Goal: Task Accomplishment & Management: Use online tool/utility

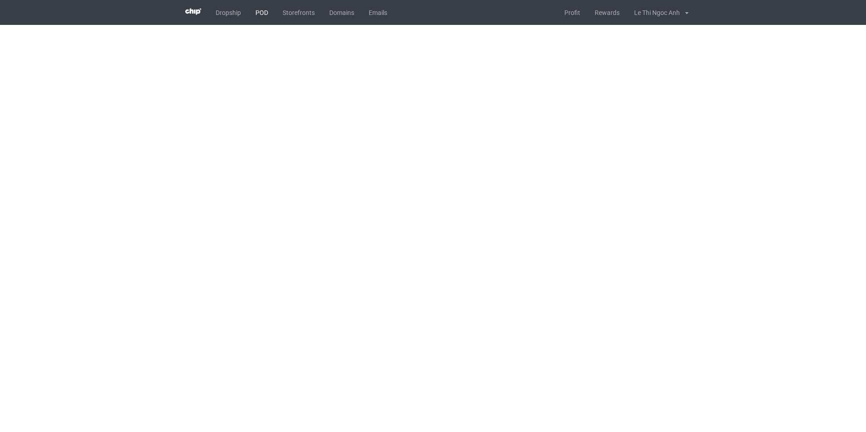
click at [258, 10] on link "POD" at bounding box center [261, 12] width 27 height 25
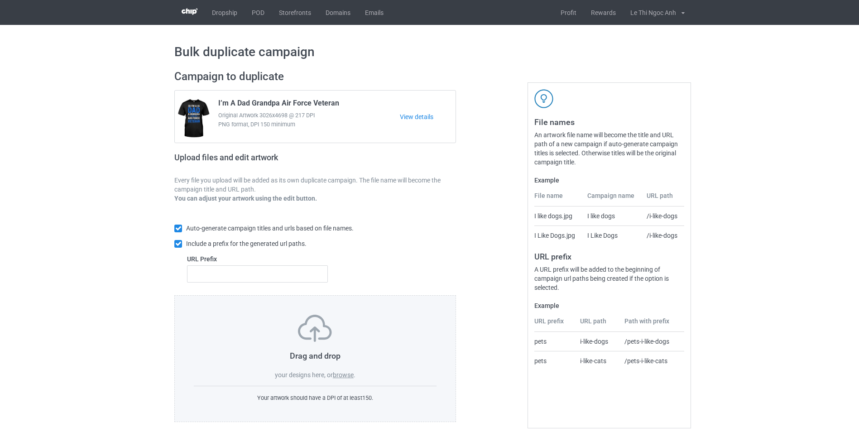
click at [346, 376] on label "browse" at bounding box center [343, 374] width 21 height 7
click at [0, 0] on input "browse" at bounding box center [0, 0] width 0 height 0
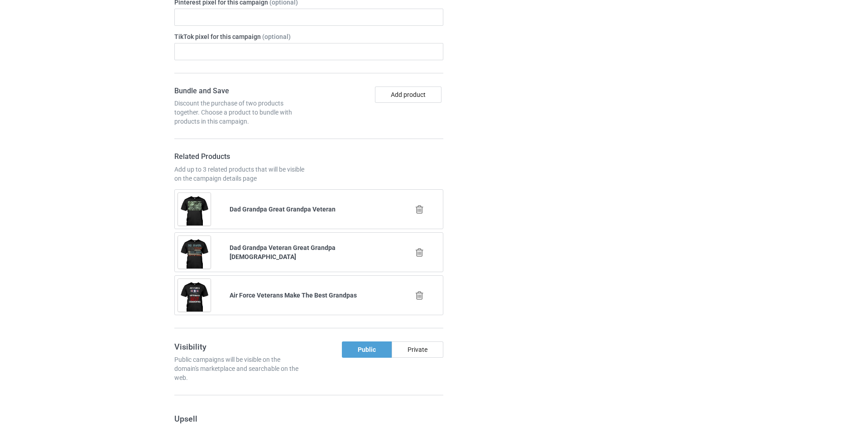
scroll to position [1132, 0]
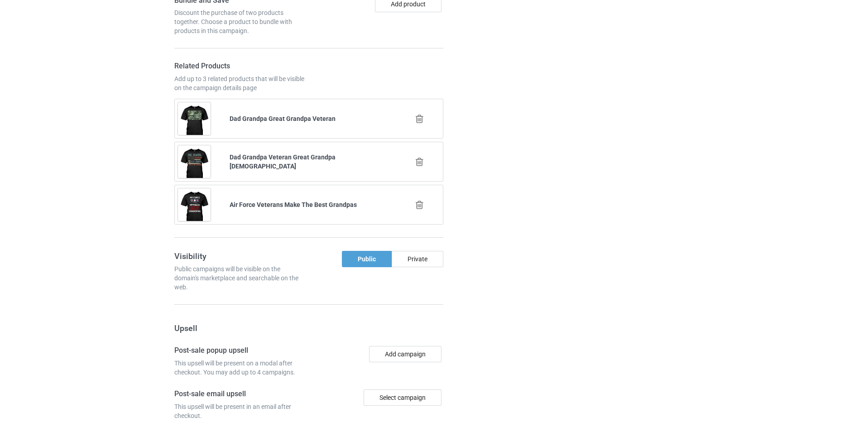
click at [417, 116] on icon at bounding box center [419, 119] width 11 height 10
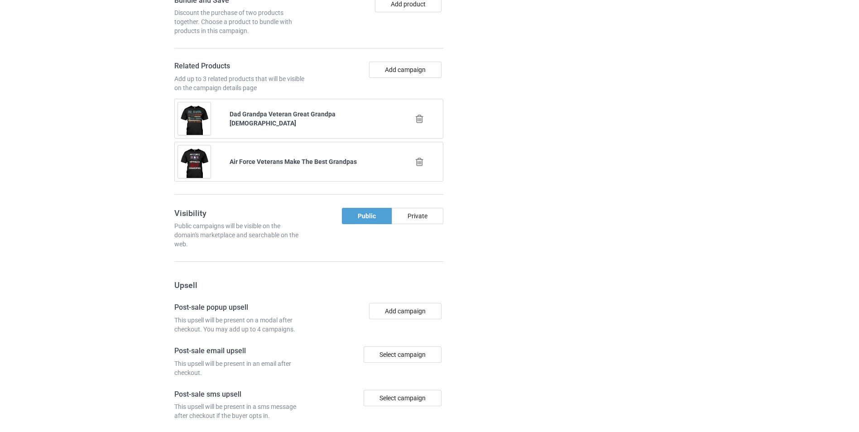
click at [418, 120] on icon at bounding box center [419, 119] width 11 height 10
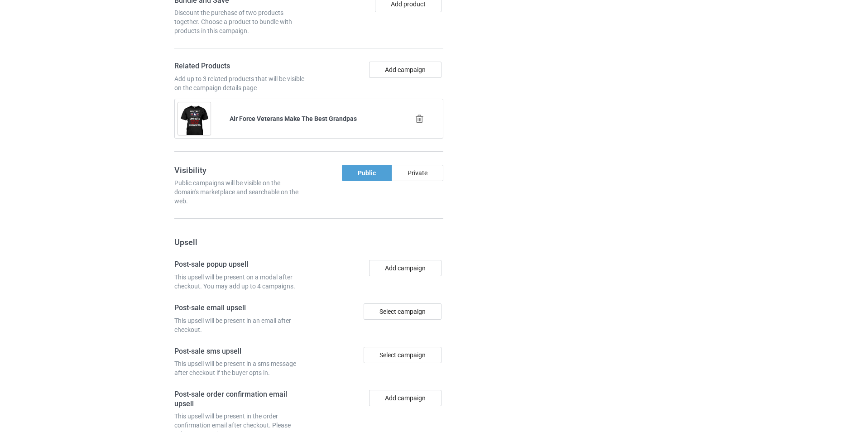
click at [418, 118] on icon at bounding box center [419, 119] width 11 height 10
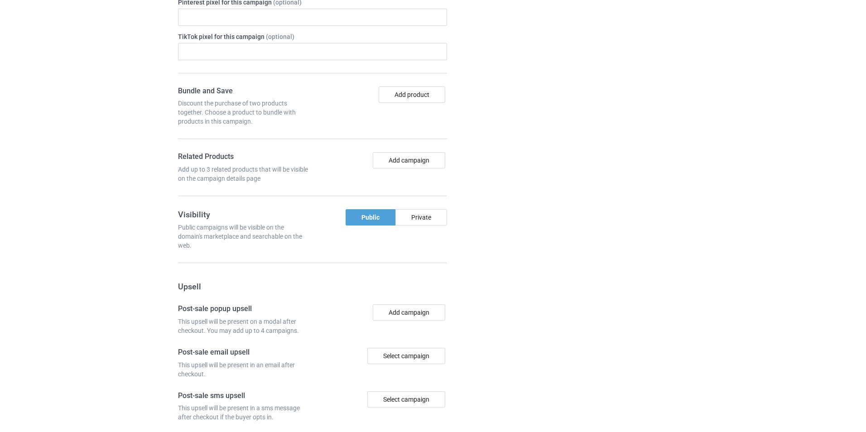
scroll to position [996, 0]
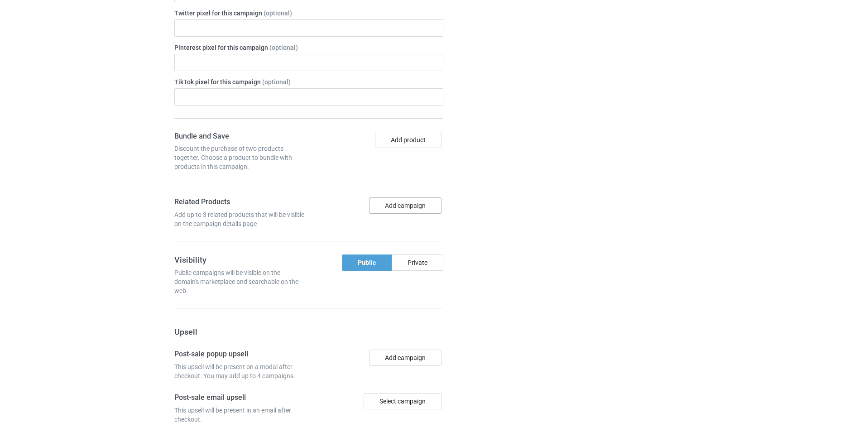
click at [400, 205] on button "Add campaign" at bounding box center [405, 205] width 72 height 16
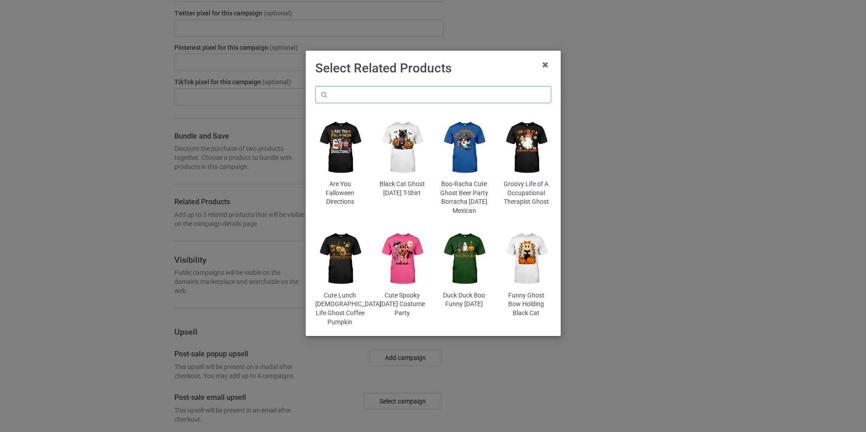
click at [361, 93] on input "text" at bounding box center [433, 94] width 236 height 17
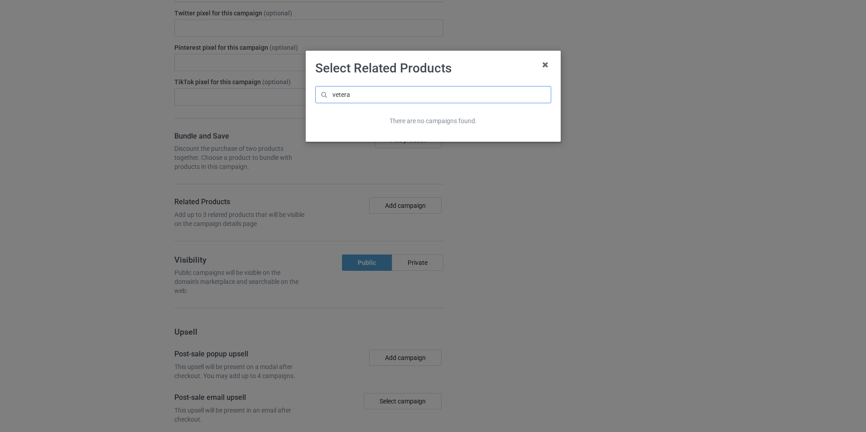
scroll to position [1013, 0]
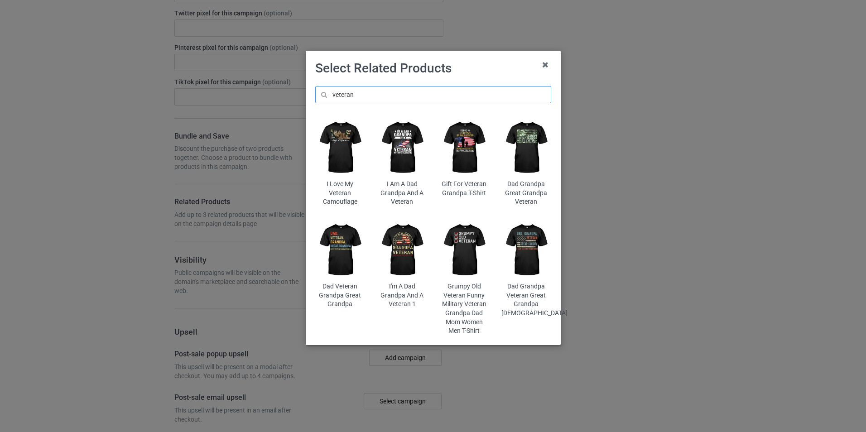
type input "veteran"
click at [330, 147] on img at bounding box center [339, 148] width 49 height 62
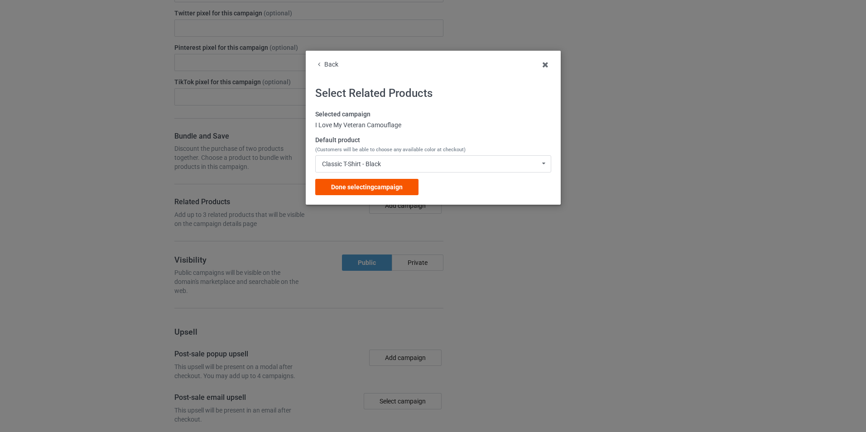
click at [380, 186] on span "Done selecting campaign" at bounding box center [367, 186] width 72 height 7
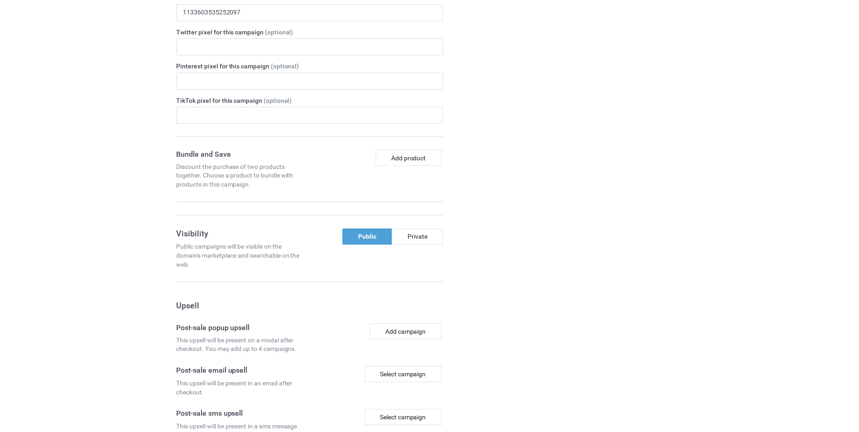
scroll to position [1030, 0]
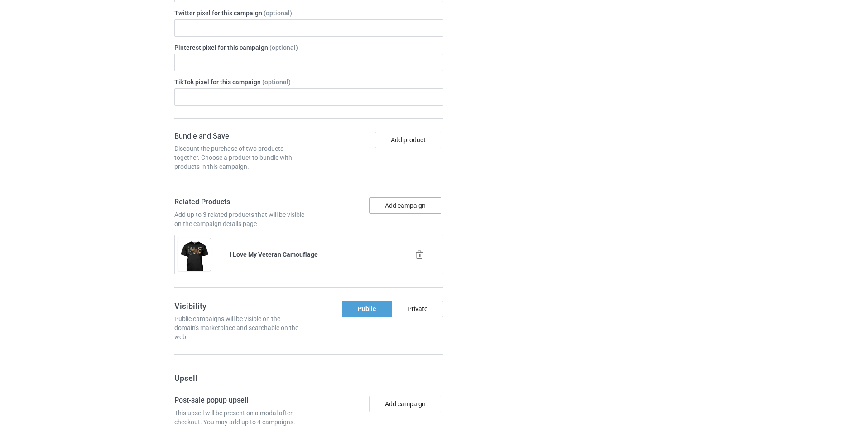
click at [392, 204] on button "Add campaign" at bounding box center [405, 205] width 72 height 16
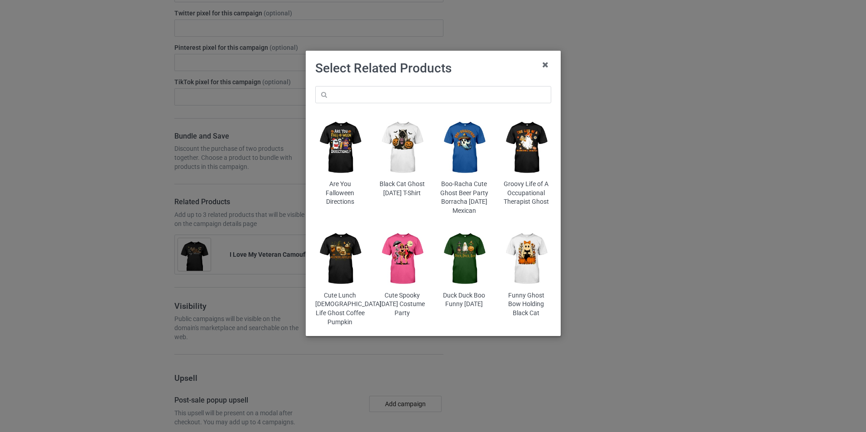
scroll to position [1065, 0]
click at [365, 97] on input "text" at bounding box center [433, 94] width 236 height 17
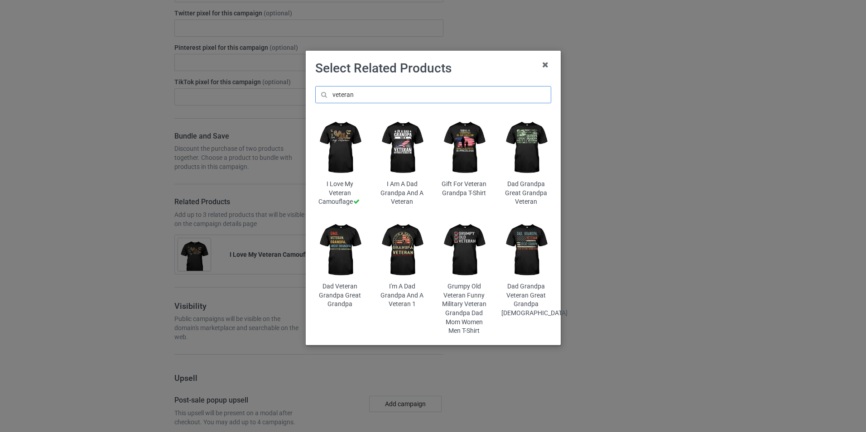
scroll to position [1151, 0]
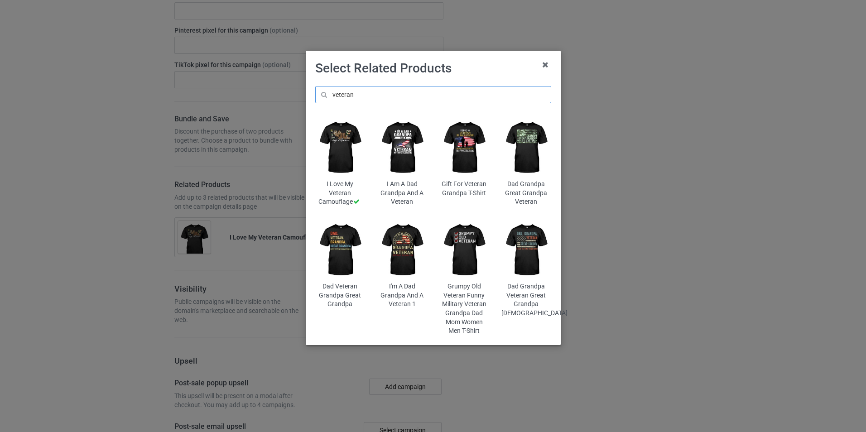
type input "veteran"
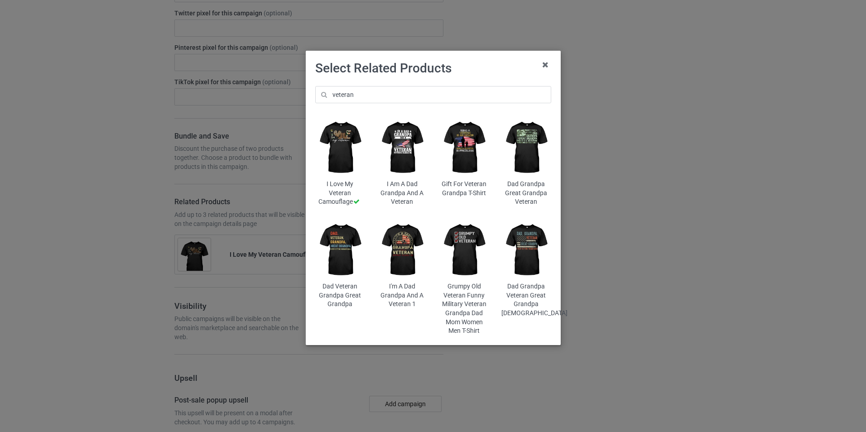
click at [412, 166] on img at bounding box center [401, 148] width 49 height 62
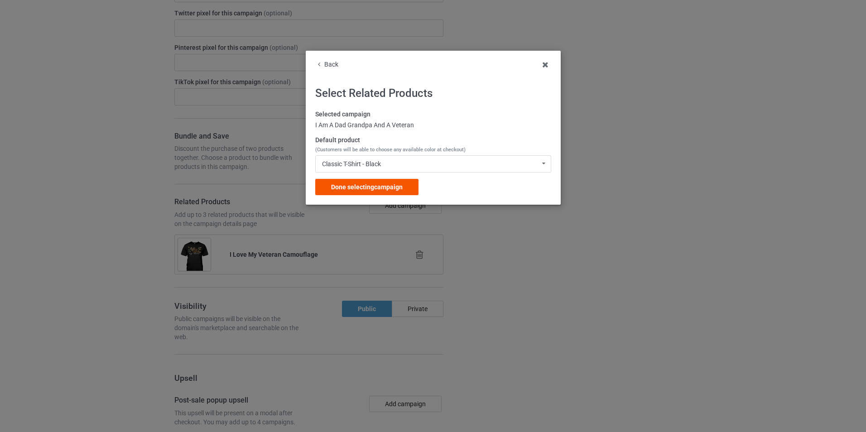
click at [366, 184] on span "Done selecting campaign" at bounding box center [367, 186] width 72 height 7
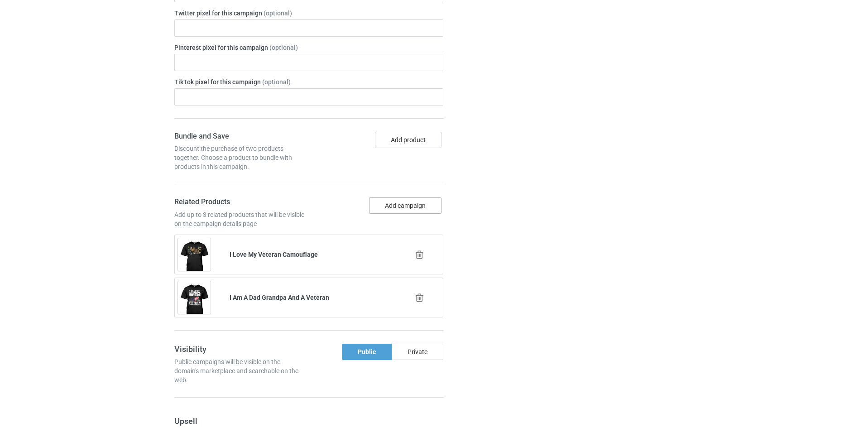
click at [420, 209] on button "Add campaign" at bounding box center [405, 205] width 72 height 16
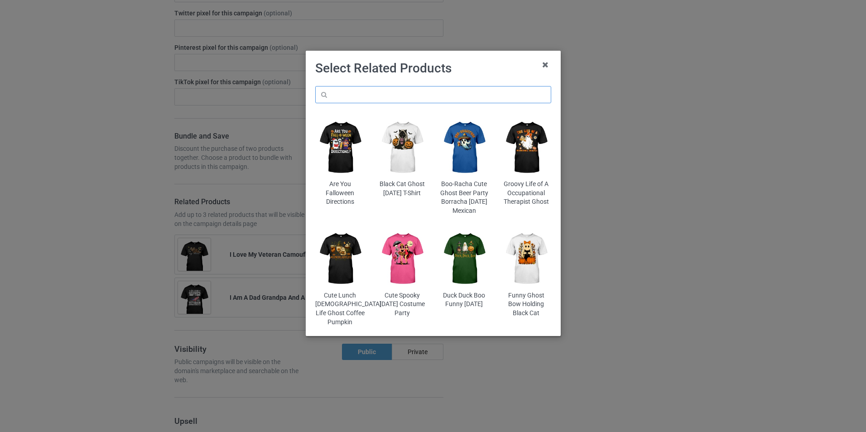
click at [345, 94] on input "text" at bounding box center [433, 94] width 236 height 17
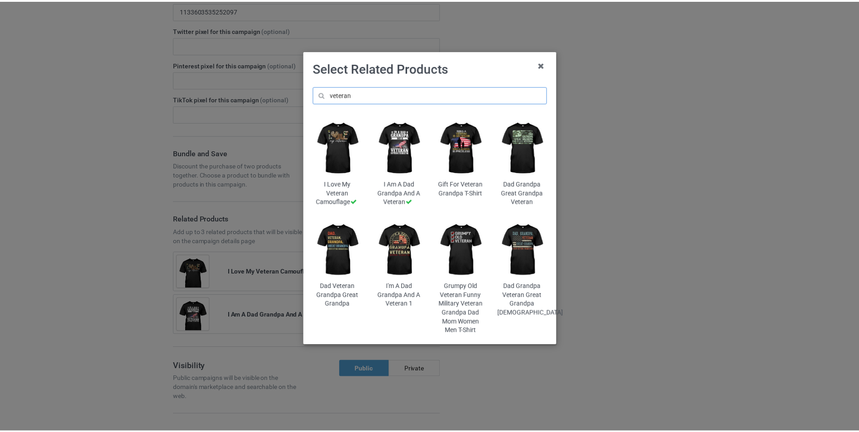
scroll to position [1168, 0]
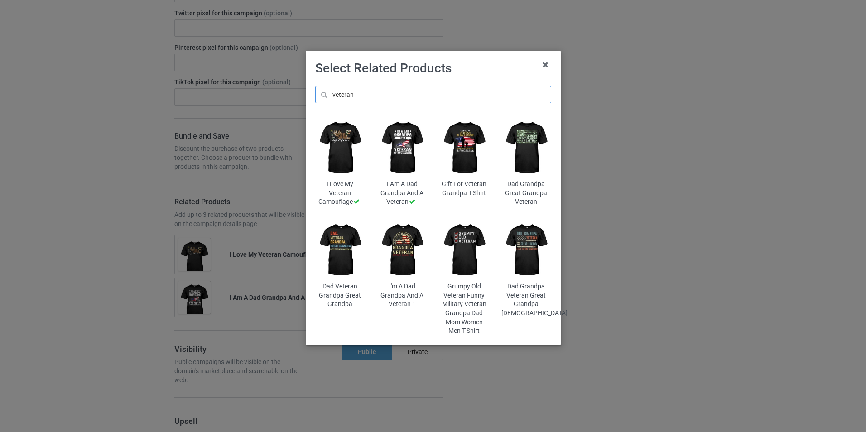
type input "veteran"
click at [479, 272] on img at bounding box center [463, 250] width 49 height 62
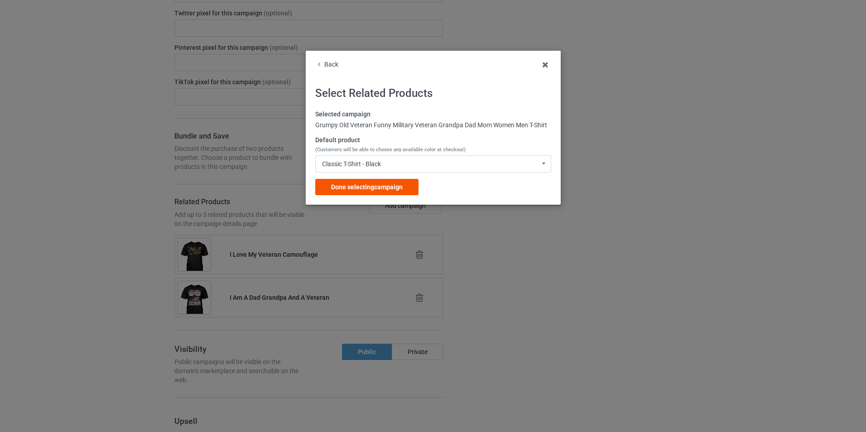
click at [359, 186] on span "Done selecting campaign" at bounding box center [367, 186] width 72 height 7
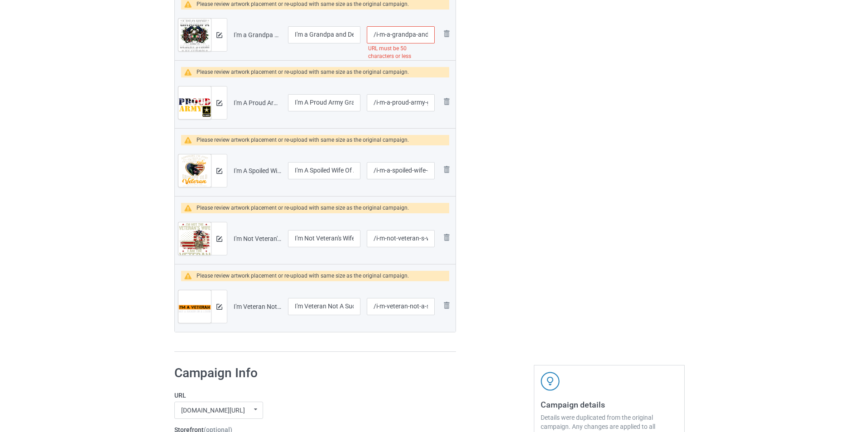
scroll to position [534, 0]
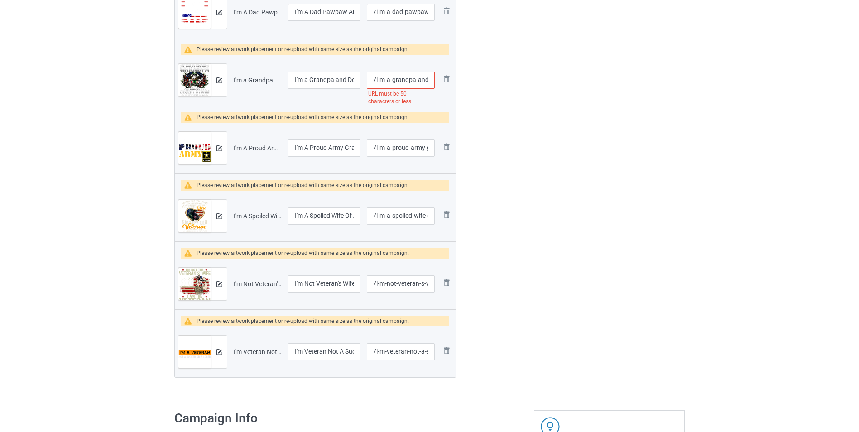
click at [423, 78] on input "/i-m-a-grandpa-and-desert-storm-veteran-nothing-scares-me" at bounding box center [401, 80] width 68 height 17
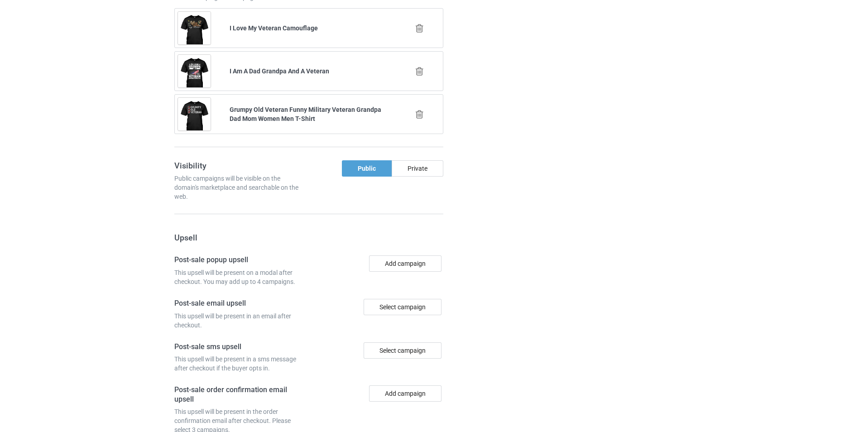
scroll to position [1494, 0]
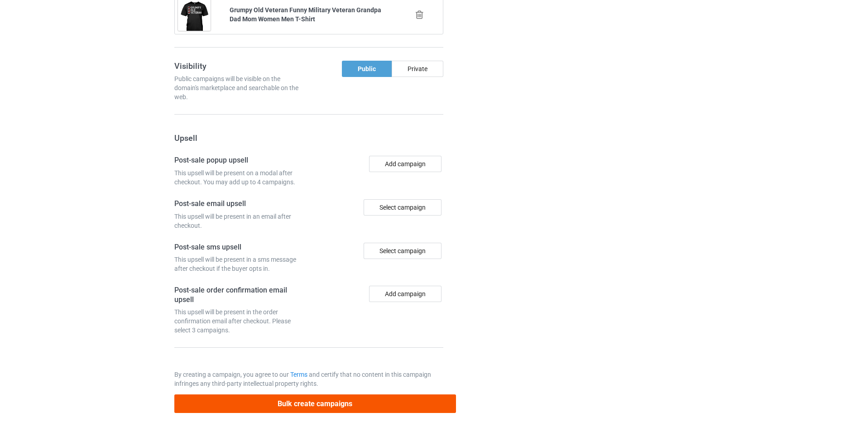
type input "/i-m-a-grandpa-and-desert-storm-veteran"
click at [393, 405] on button "Bulk create campaigns" at bounding box center [315, 403] width 282 height 19
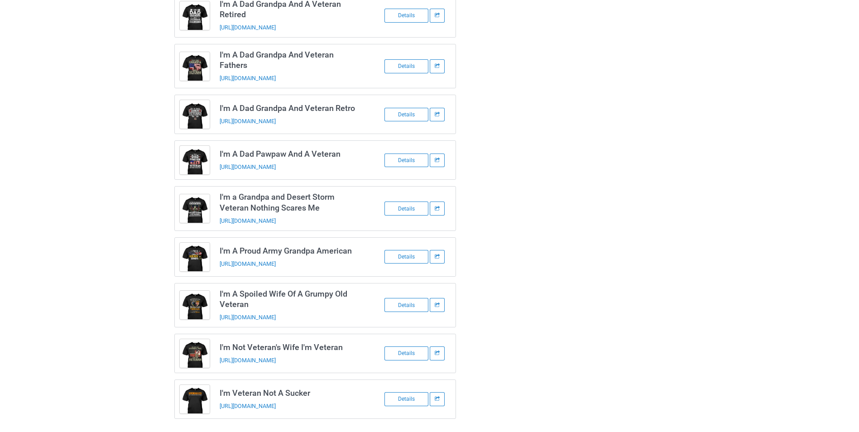
scroll to position [32, 0]
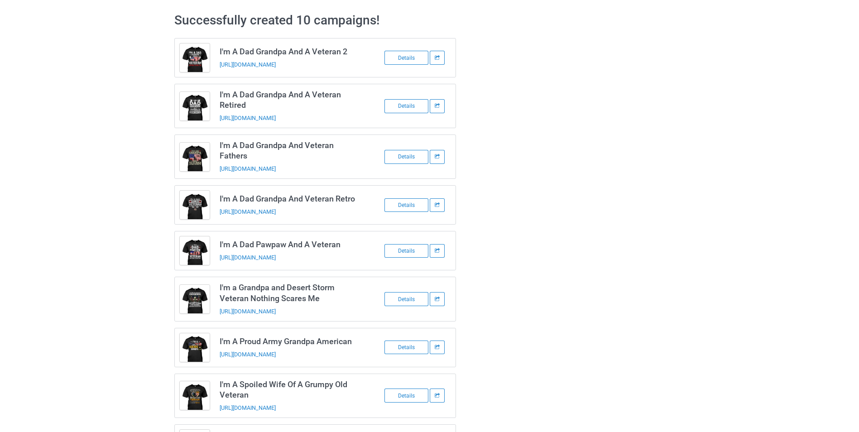
click at [197, 204] on img at bounding box center [195, 209] width 30 height 37
click at [411, 198] on div "Details" at bounding box center [406, 205] width 44 height 14
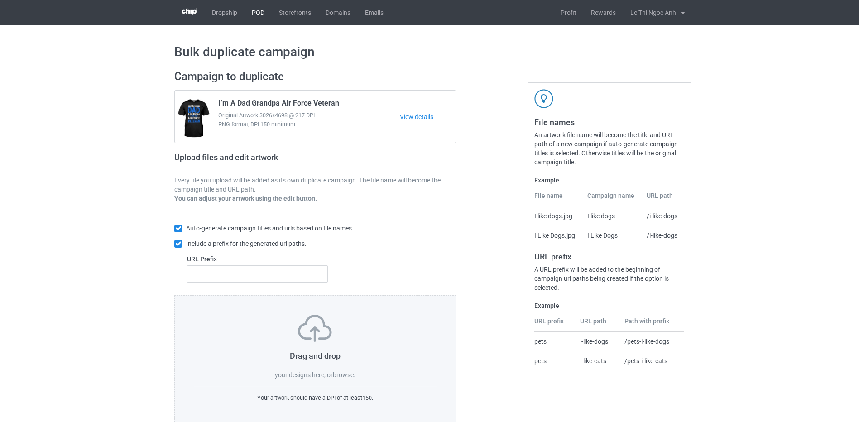
click at [256, 5] on link "POD" at bounding box center [257, 12] width 27 height 25
click at [349, 373] on label "browse" at bounding box center [343, 374] width 21 height 7
click at [0, 0] on input "browse" at bounding box center [0, 0] width 0 height 0
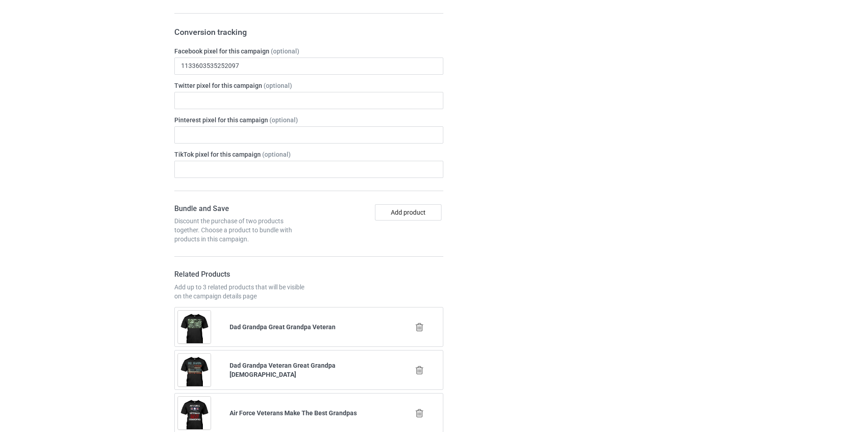
scroll to position [1222, 0]
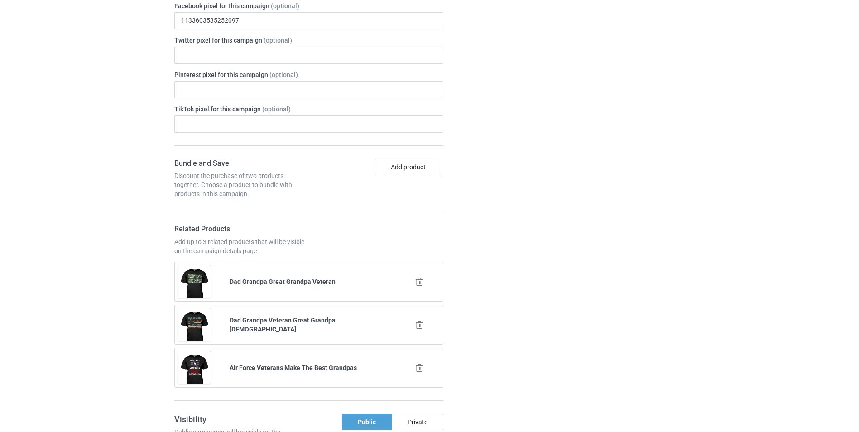
click at [422, 282] on icon at bounding box center [419, 282] width 11 height 10
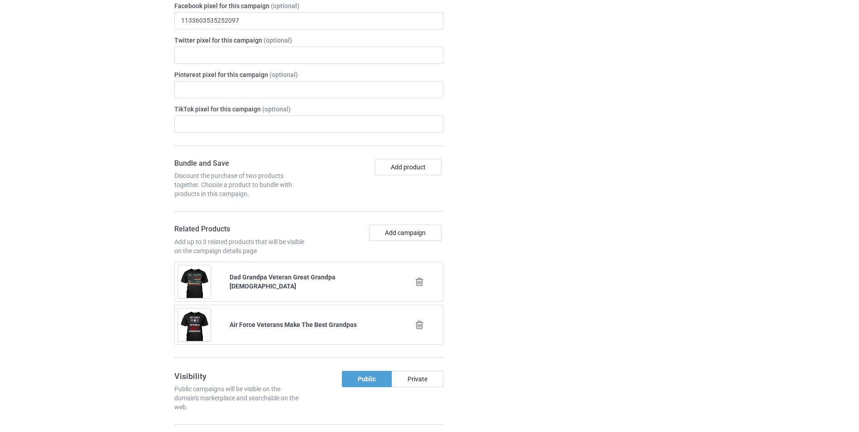
scroll to position [1268, 0]
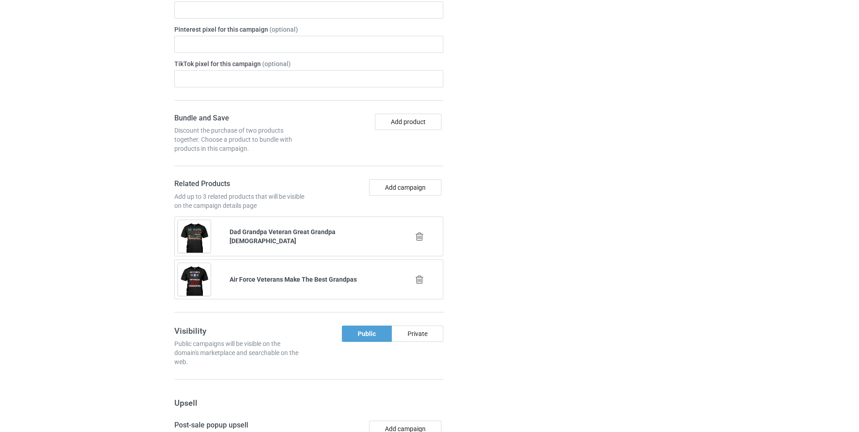
click at [419, 239] on icon at bounding box center [419, 237] width 11 height 10
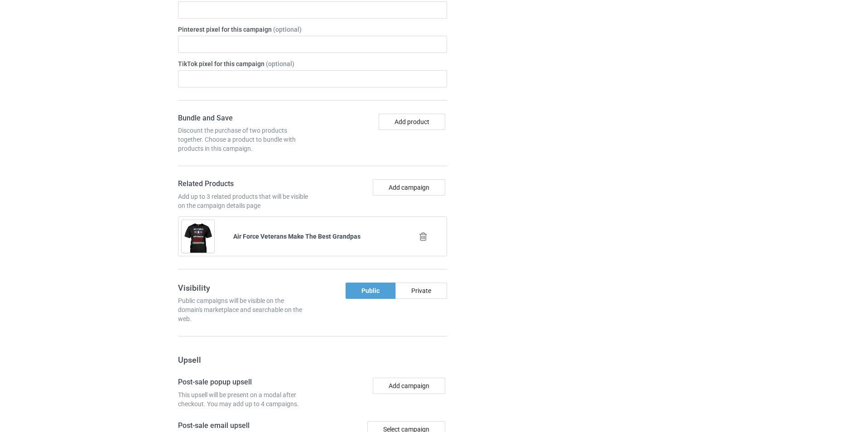
scroll to position [1313, 0]
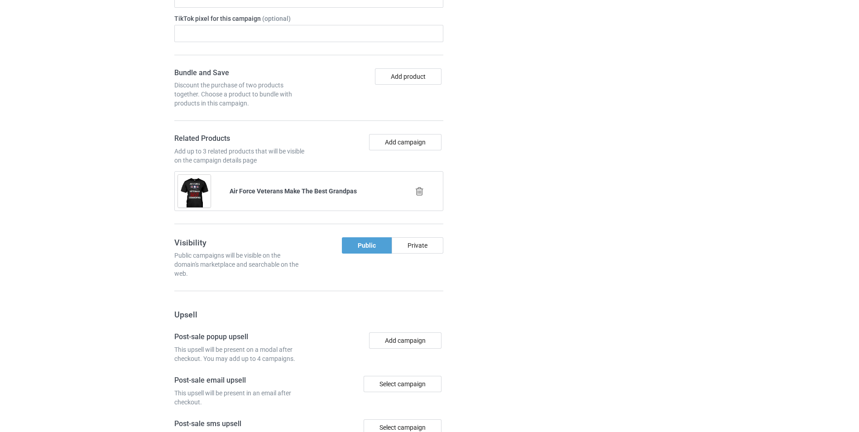
click at [420, 190] on icon at bounding box center [419, 192] width 11 height 10
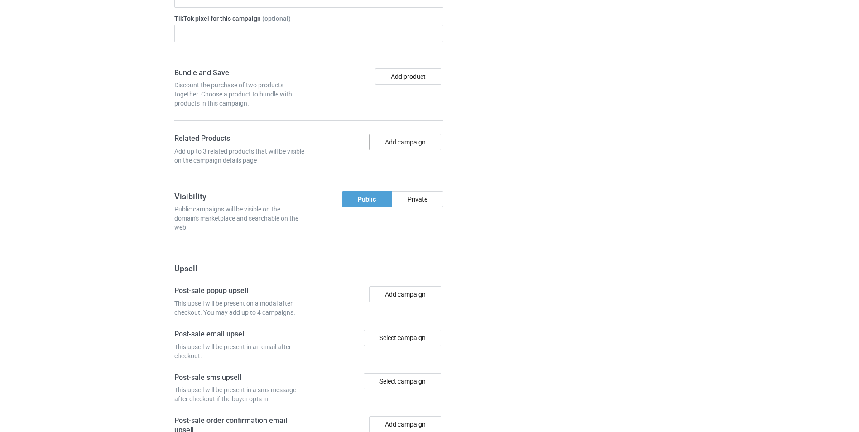
click at [405, 144] on button "Add campaign" at bounding box center [405, 142] width 72 height 16
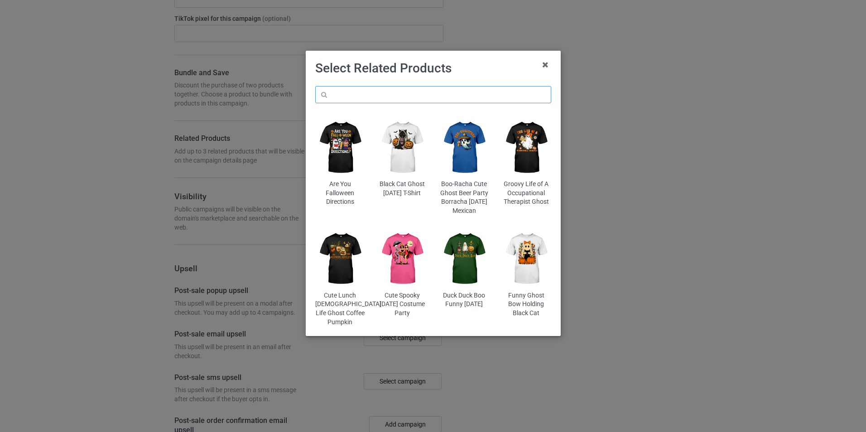
click at [355, 98] on input "text" at bounding box center [433, 94] width 236 height 17
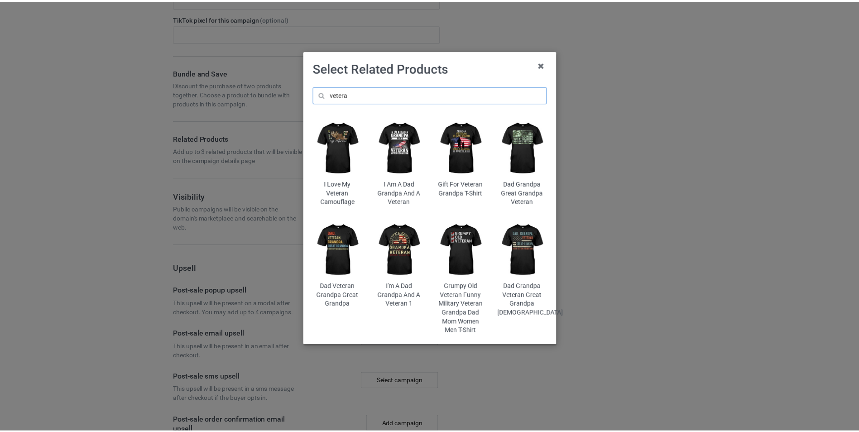
scroll to position [1330, 0]
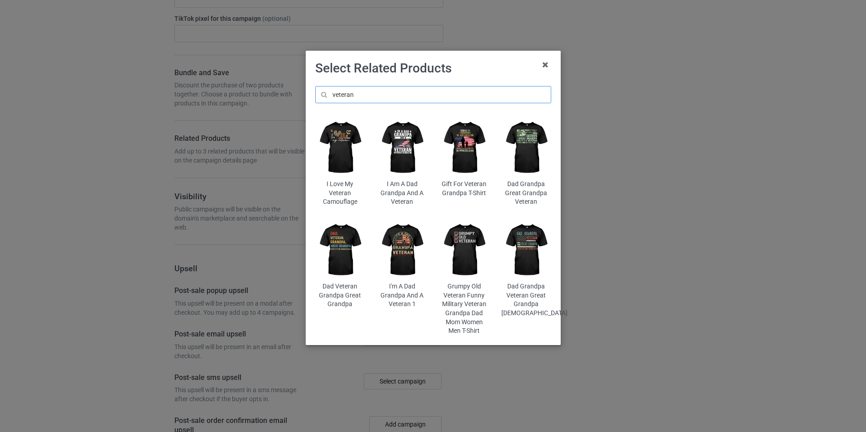
type input "veteran"
click at [473, 169] on img at bounding box center [463, 148] width 49 height 62
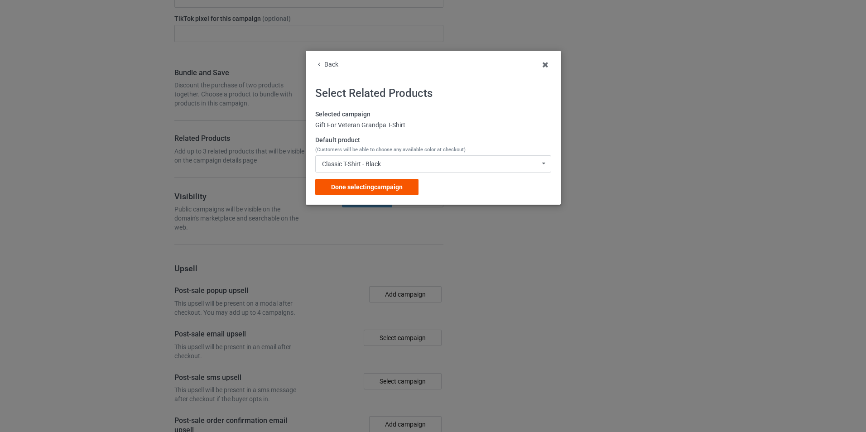
click at [386, 184] on span "Done selecting campaign" at bounding box center [367, 186] width 72 height 7
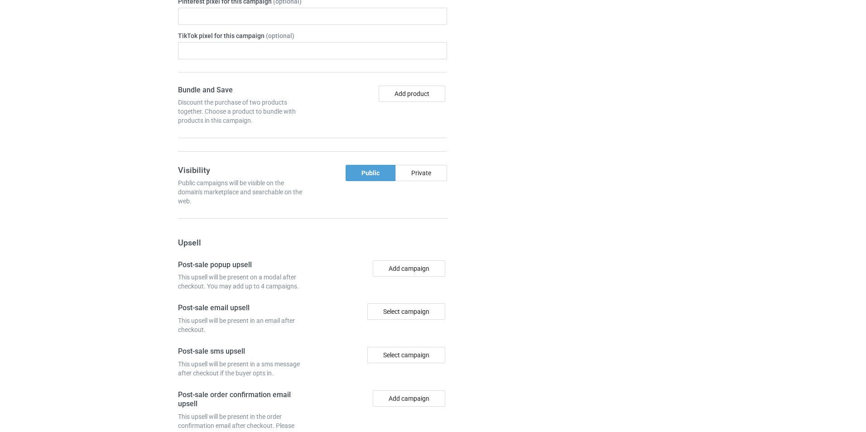
scroll to position [1347, 0]
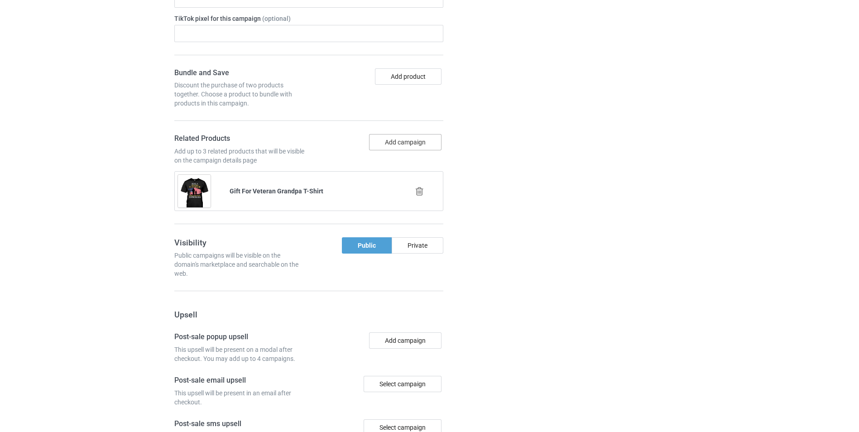
click at [398, 143] on button "Add campaign" at bounding box center [405, 142] width 72 height 16
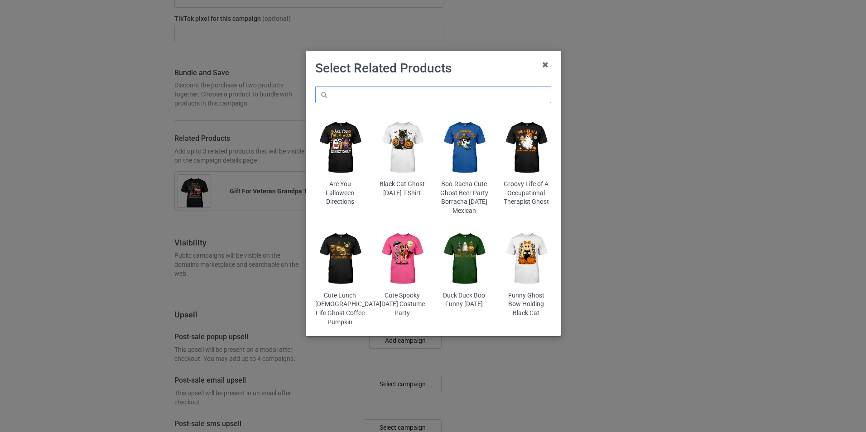
click at [377, 96] on input "text" at bounding box center [433, 94] width 236 height 17
type input "v"
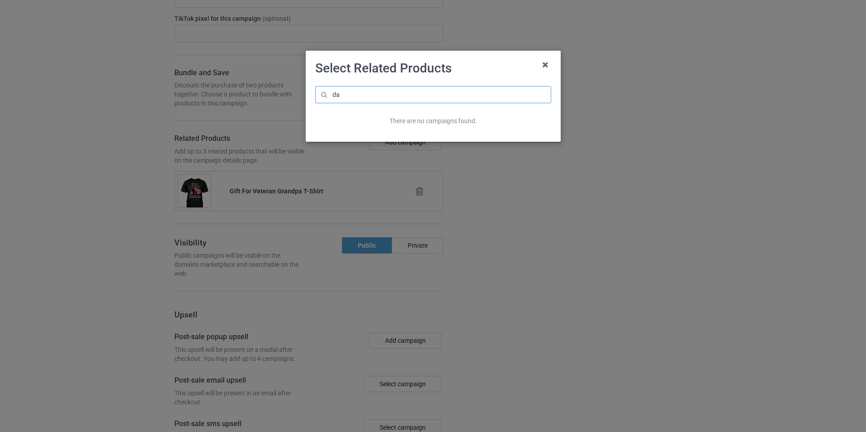
type input "d"
type input "đ"
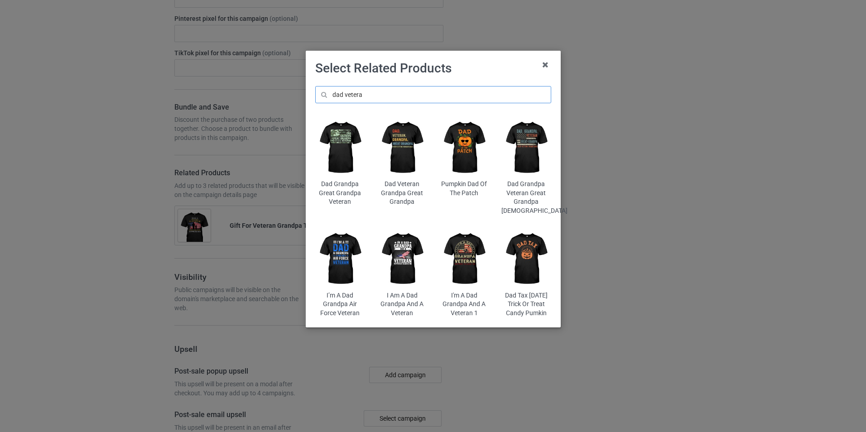
scroll to position [1399, 0]
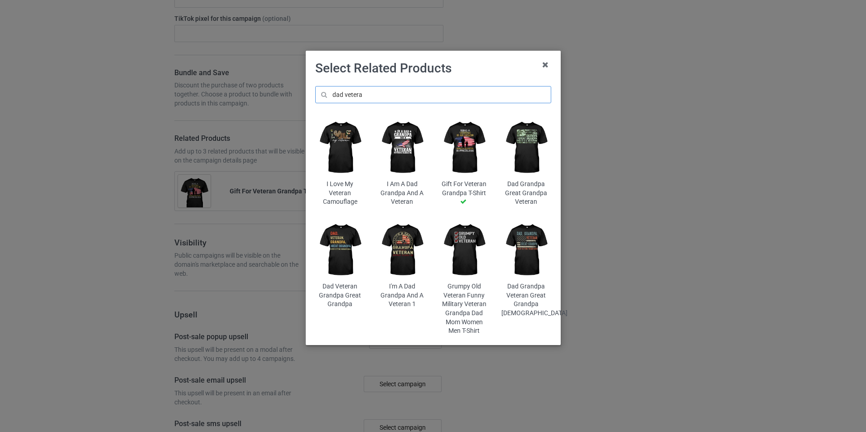
scroll to position [1519, 0]
click at [333, 91] on input "dad vetera" at bounding box center [433, 94] width 236 height 17
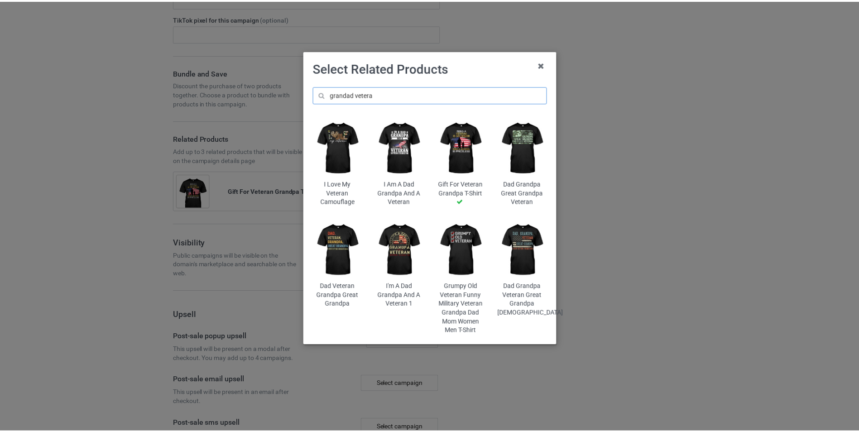
scroll to position [1554, 0]
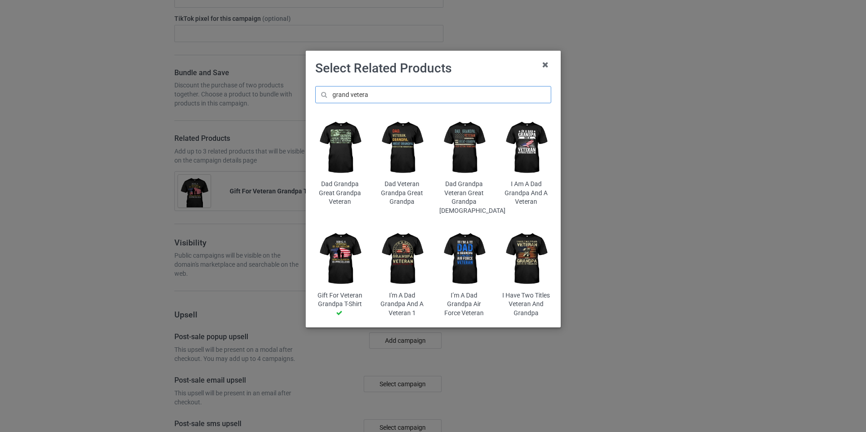
type input "grand vetera"
click at [523, 150] on img at bounding box center [525, 148] width 49 height 62
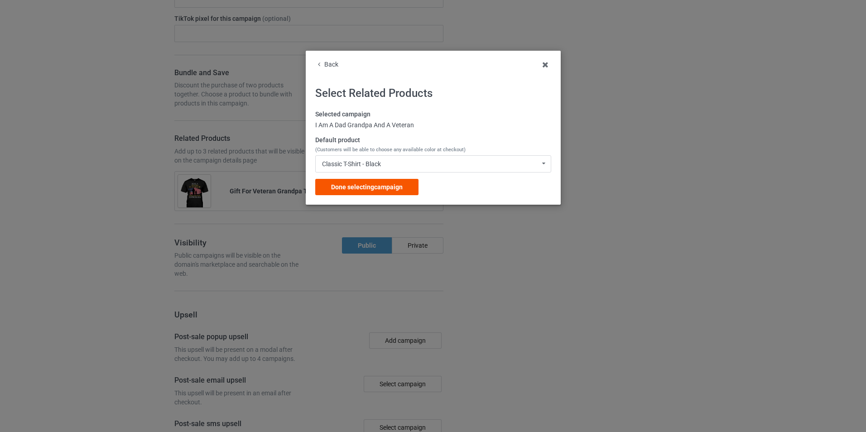
click at [366, 188] on span "Done selecting campaign" at bounding box center [367, 186] width 72 height 7
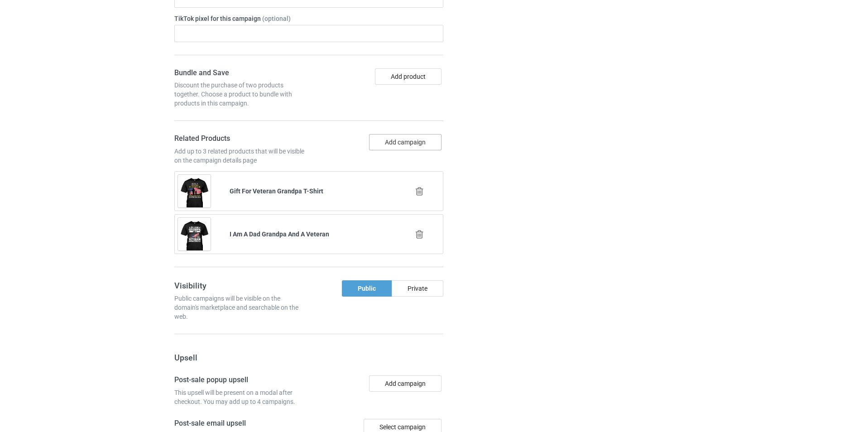
click at [410, 146] on button "Add campaign" at bounding box center [405, 142] width 72 height 16
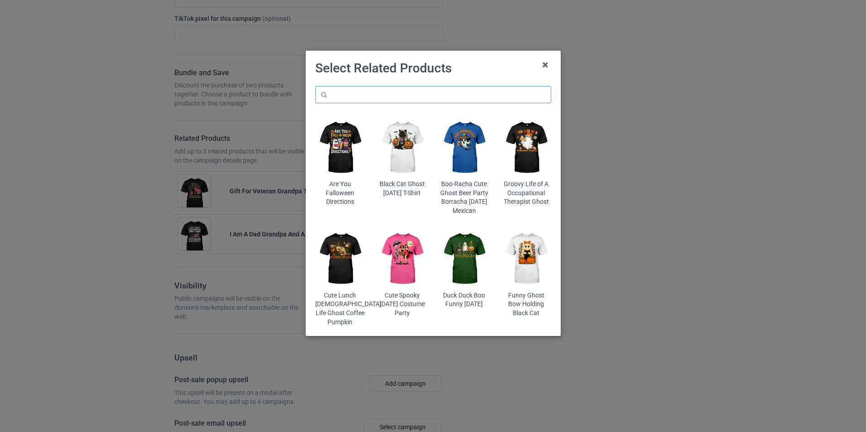
click at [379, 94] on input "text" at bounding box center [433, 94] width 236 height 17
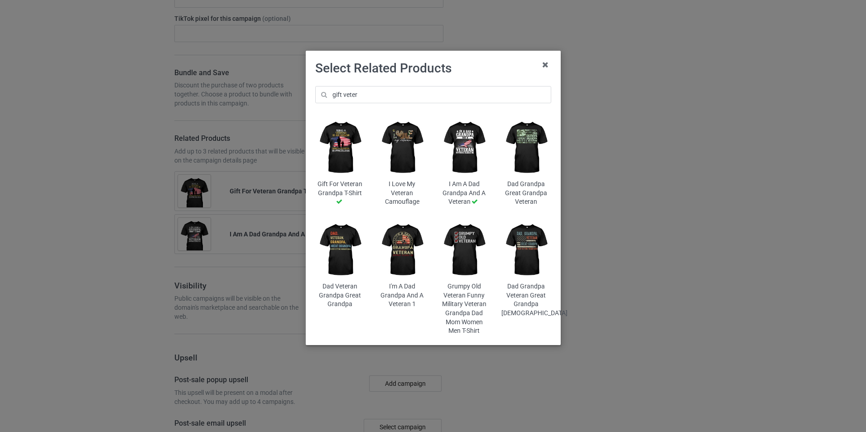
click at [463, 159] on img at bounding box center [463, 148] width 49 height 62
click at [469, 151] on img at bounding box center [463, 148] width 49 height 62
click at [464, 199] on div "I Am A Dad Grandpa And A Veteran" at bounding box center [463, 193] width 49 height 27
click at [474, 155] on img at bounding box center [463, 148] width 49 height 62
drag, startPoint x: 469, startPoint y: 176, endPoint x: 466, endPoint y: 199, distance: 23.3
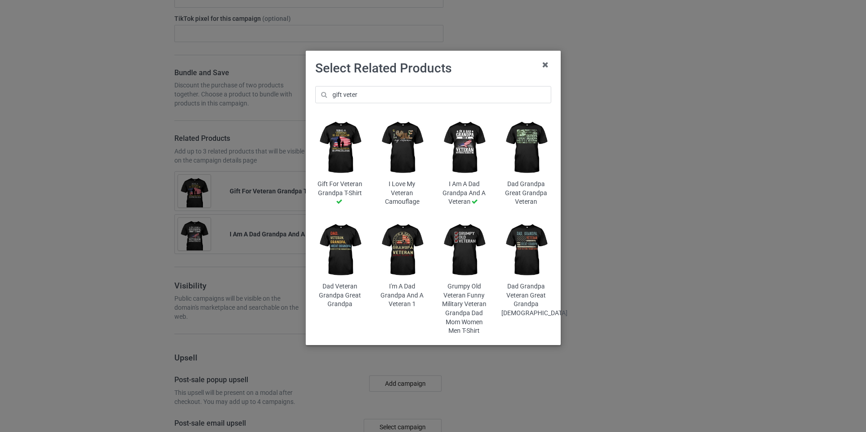
click at [469, 177] on img at bounding box center [463, 148] width 49 height 62
click at [466, 199] on div "I Am A Dad Grandpa And A Veteran" at bounding box center [463, 193] width 49 height 27
click at [464, 151] on img at bounding box center [463, 148] width 49 height 62
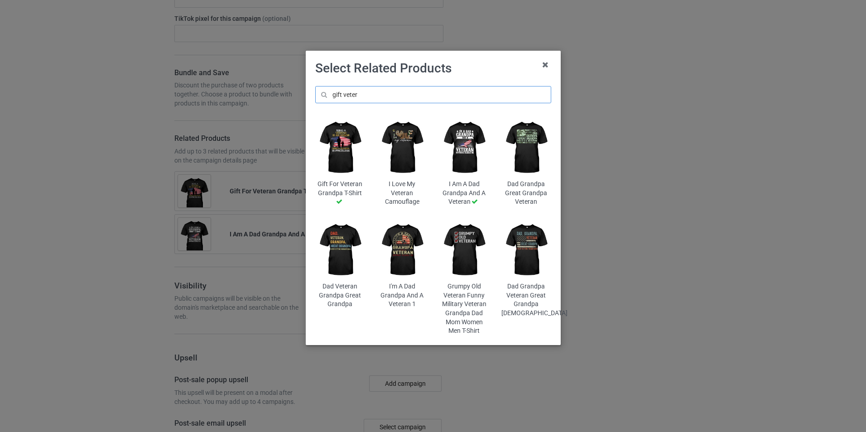
click at [407, 94] on input "gift veter" at bounding box center [433, 94] width 236 height 17
type input "gift veteran"
click at [465, 149] on img at bounding box center [463, 148] width 49 height 62
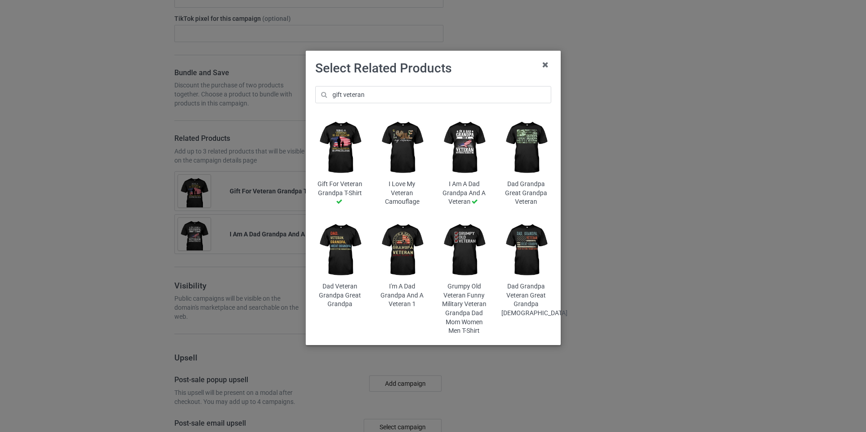
click at [461, 187] on div "I Am A Dad Grandpa And A Veteran" at bounding box center [463, 193] width 49 height 27
click at [529, 262] on img at bounding box center [525, 250] width 49 height 62
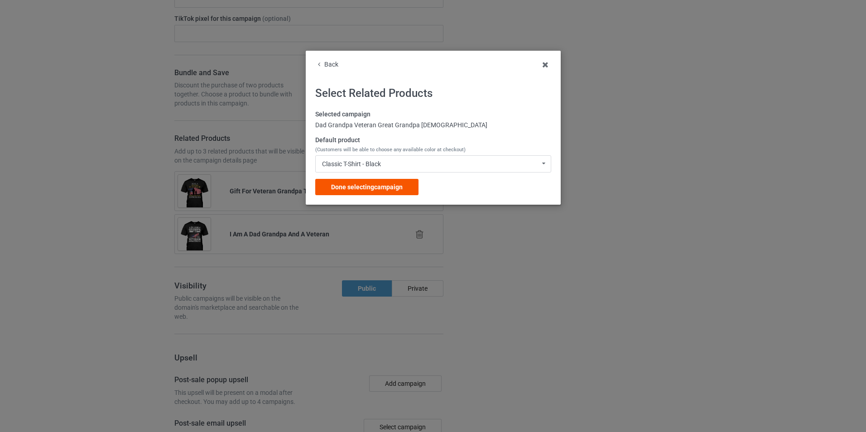
click at [378, 182] on div "Done selecting campaign" at bounding box center [366, 187] width 103 height 16
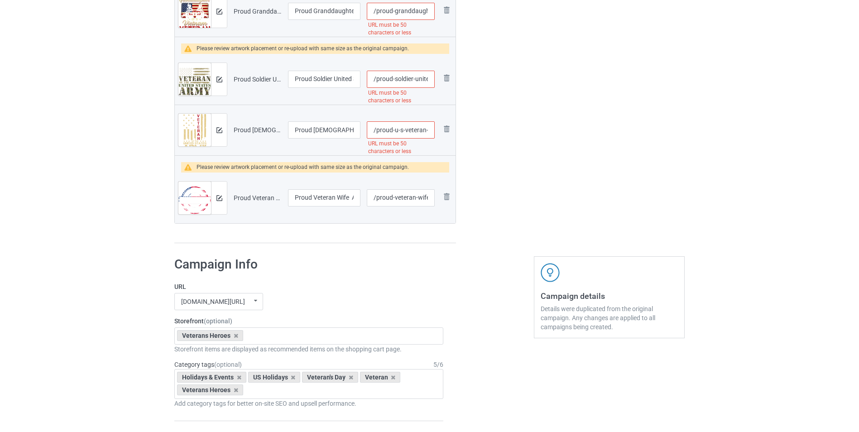
scroll to position [965, 0]
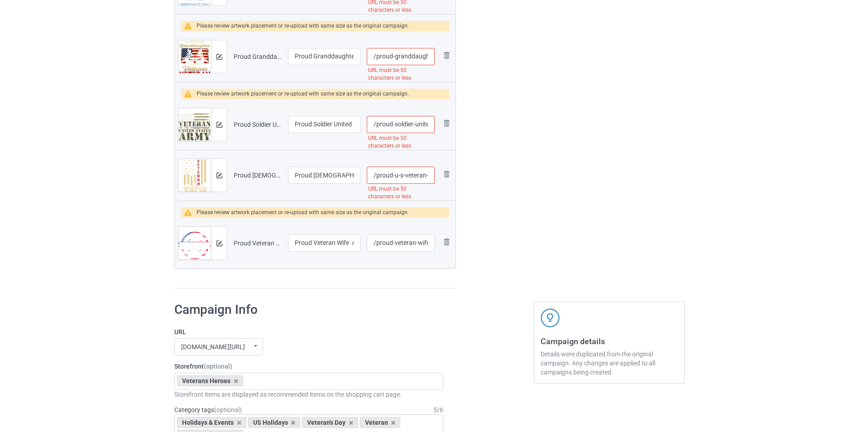
click at [414, 180] on input "/proud-u-s-veteran-gifts-patriotic-u-s-army-veteran-red-line-american-flag-vint…" at bounding box center [401, 175] width 68 height 17
click at [394, 177] on input "/proud-u-s-veteran-gifts-patriotic-u-s-army-veteran-red-line-american-flag" at bounding box center [401, 175] width 68 height 17
click at [388, 177] on input "/proud-u-s-veteran-gifts-patriotic-u-s-army-veteran-red-line-american-flag" at bounding box center [401, 175] width 68 height 17
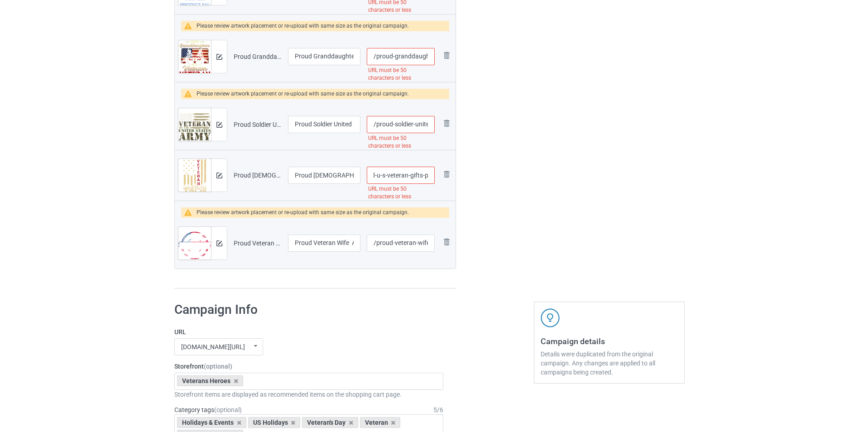
scroll to position [0, 11]
click at [389, 175] on input "/proud-u-s-veteran-gifts-patriotic-us-army-veteran-red-line-american-flag" at bounding box center [401, 175] width 68 height 17
click at [423, 176] on input "/proud-veteran-gifts-patriotic-us-army-veteran-red-line-american-flag" at bounding box center [401, 175] width 68 height 17
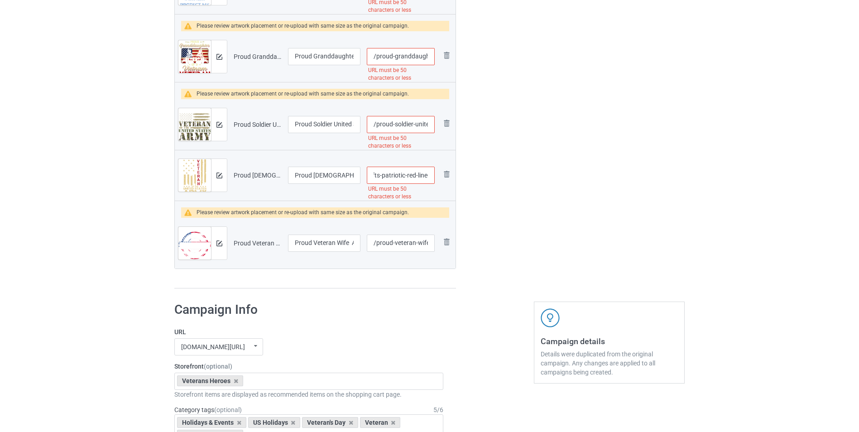
click at [422, 180] on input "/proud-veteran-gifts-patriotic-red-line-american-flag" at bounding box center [401, 175] width 68 height 17
click at [388, 176] on input "/proud-veteran-gifts-patriotic-red-line-american-flag" at bounding box center [401, 175] width 68 height 17
type input "/proud-veteran-gifts-patriotic-american-flag"
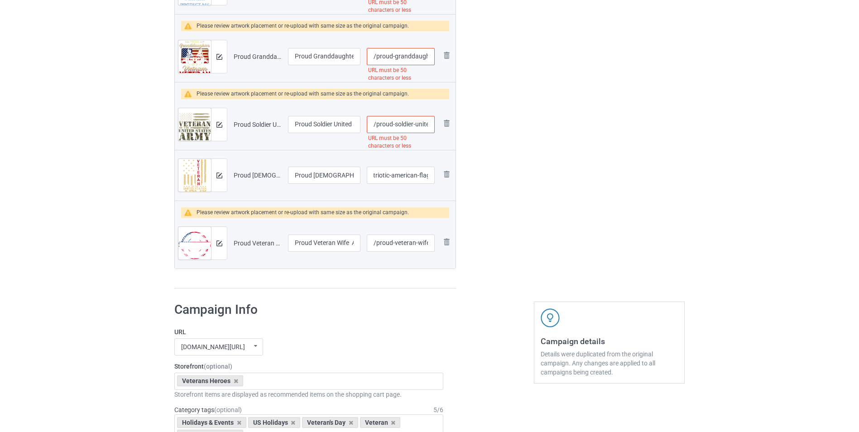
click at [392, 127] on input "/proud-soldier-united-states-army-usa-flag-camouflage-veteran-t-shirt" at bounding box center [401, 124] width 68 height 17
click at [419, 124] on input "/proud-soldier-united-states-army-usa-flag-camouflage-veteran-t-shirt" at bounding box center [401, 124] width 68 height 17
click at [408, 128] on input "/proud-soldier-army-usa-flag-camouflage-veteran-t-shirt" at bounding box center [401, 124] width 68 height 17
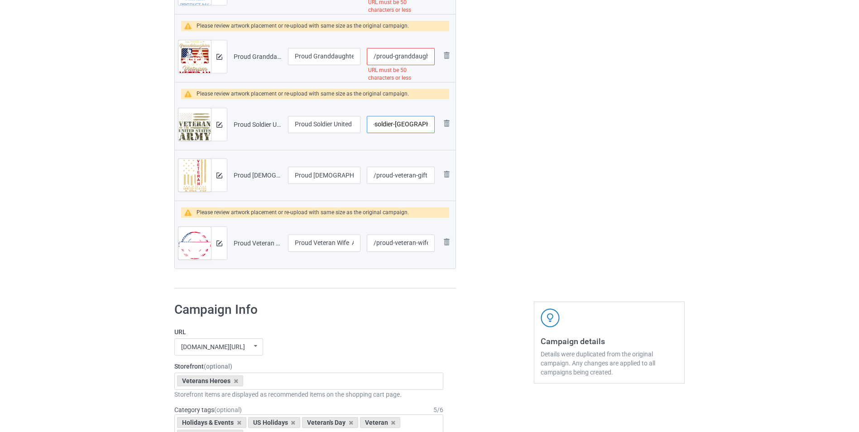
click at [425, 124] on input "/proud-soldier-usa-flag-camouflage-veteran-t-shirt" at bounding box center [401, 124] width 68 height 17
type input "/proud-soldier-usa-flag-camouflage-veteran"
click at [399, 62] on input "/proud-granddaughter-of-a-vietnam-veteran-grandpa-t-shirt" at bounding box center [401, 56] width 68 height 17
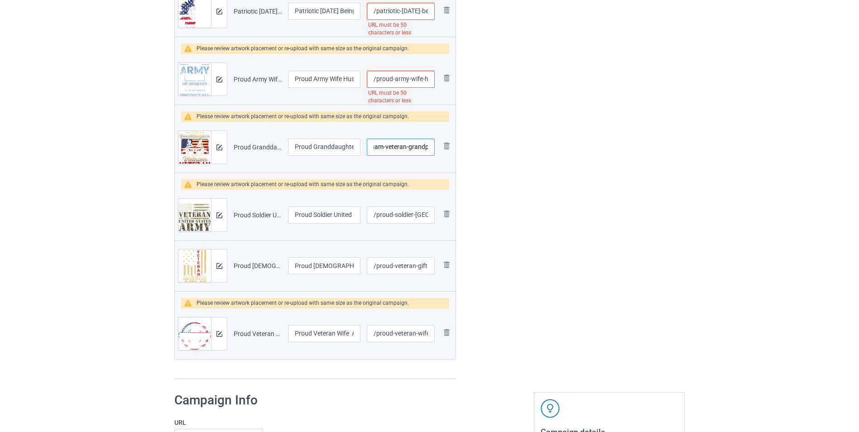
type input "/proud-granddaughter-of-a-vietnam-veteran-grandpa"
click at [420, 80] on input "/proud-army-wife-husband-securing-freedom-soldier-veteran-t-shirt" at bounding box center [401, 79] width 68 height 17
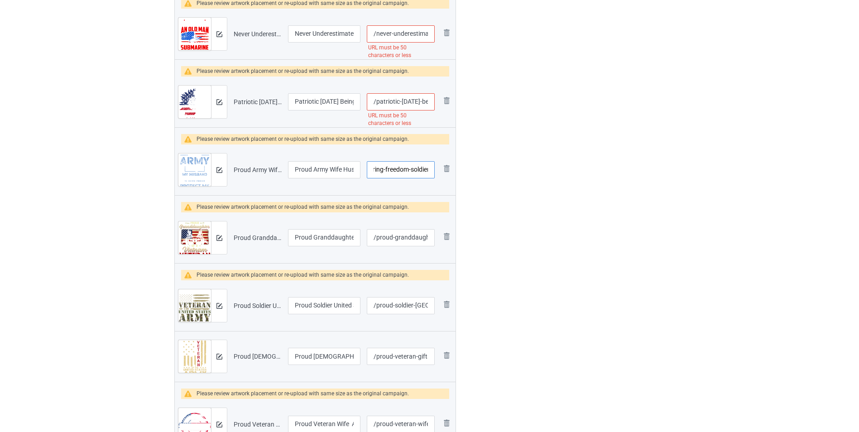
type input "/proud-army-wife-husband-securing-freedom-soldier"
click at [415, 103] on input "/patriotic-veterans-day-being-a-veterans-wife-is-an-honor-t-shirt-for-women" at bounding box center [401, 101] width 68 height 17
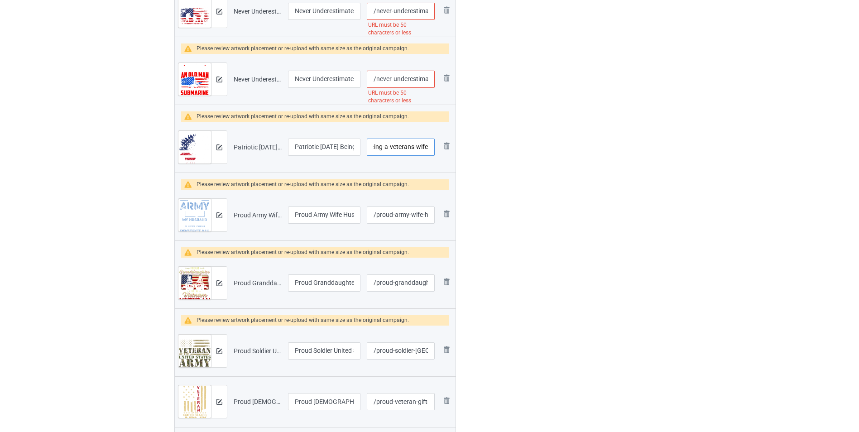
type input "/patriotic-veterans-day-being-a-veterans-wife"
click at [414, 82] on input "/never-underestimate-an-old-submarine-veteran-grandpa-t-shirt" at bounding box center [401, 79] width 68 height 17
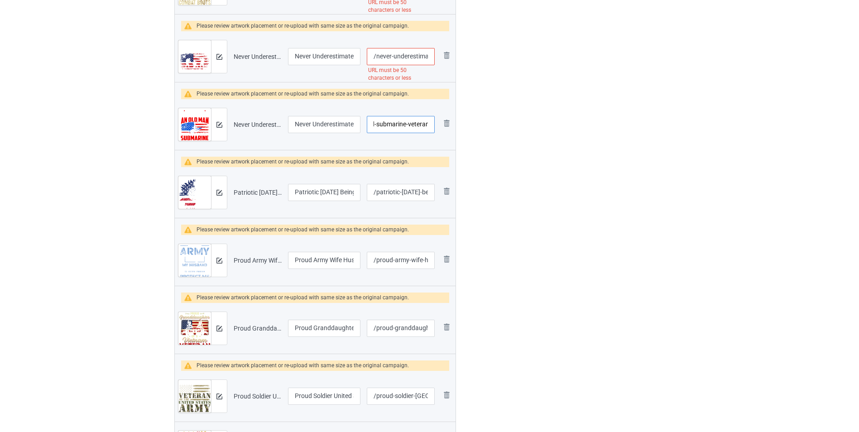
type input "/never-underestimate-an-old-submarine-veteran"
click at [414, 55] on input "/never-underestimate-an-old-man-who-is-also-a-veteran-grandpa-t-shirt" at bounding box center [401, 56] width 68 height 17
click at [400, 59] on input "/never-underestimate-an-old-man-who-is-also-a-veteran" at bounding box center [401, 56] width 68 height 17
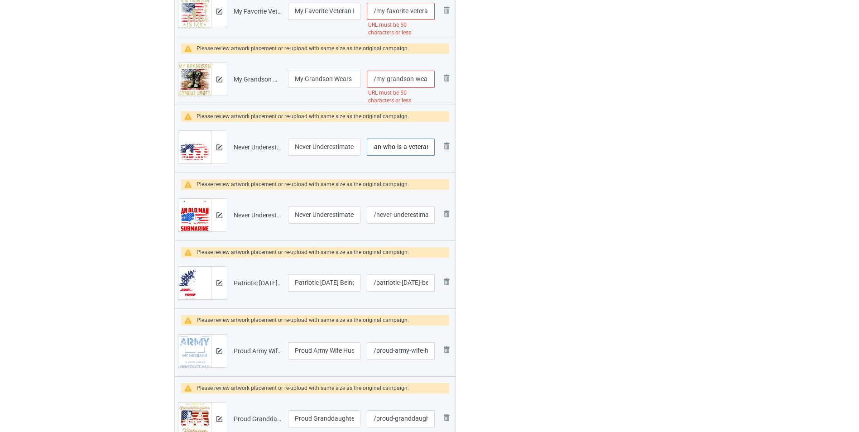
type input "/never-underestimate-an-old-man-who-is-a-veteran"
click at [407, 83] on input "/my-grandson-wears-combat-boots-proud-army-grandpa-veteran-t-shirt" at bounding box center [401, 79] width 68 height 17
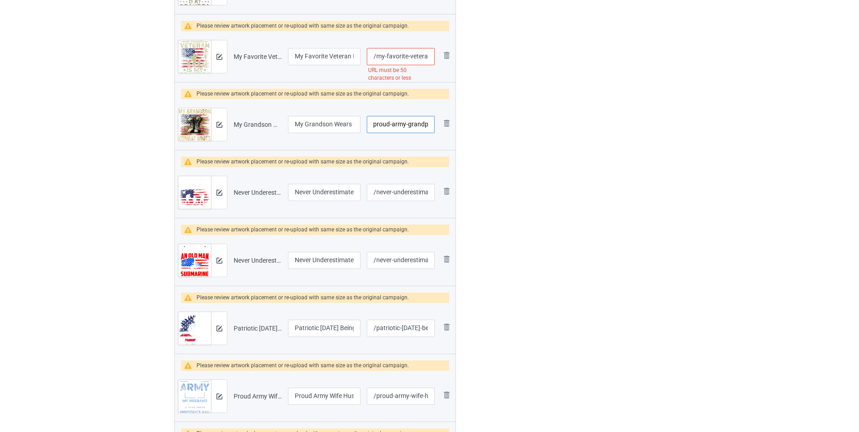
type input "/my-grandson-wears-combat-boots-proud-army-grandpa"
click at [412, 58] on input "/my-favorite-veteran-is-my-grandpa-kids-veterans-day-military-t-shirt" at bounding box center [401, 56] width 68 height 17
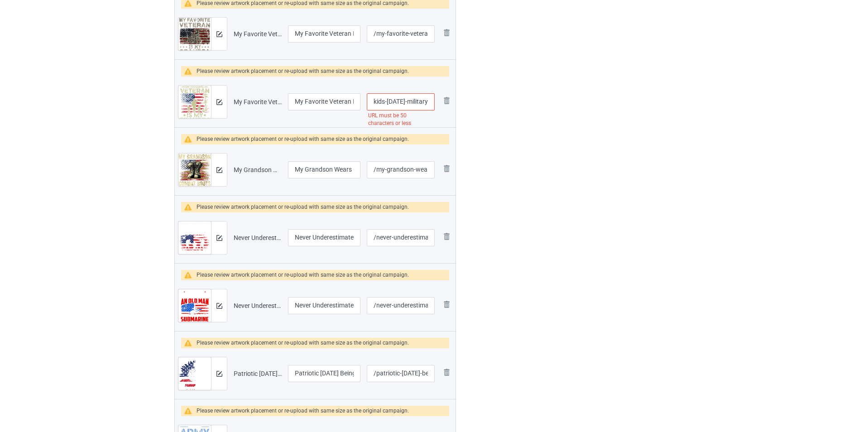
click at [413, 101] on input "/my-favorite-veteran-is-my-grandpa-kids-veterans-day-military" at bounding box center [401, 101] width 68 height 17
click at [405, 101] on input "/my-favorite-veteran-is-my-grandpa-kids-veterans-day-military" at bounding box center [401, 101] width 68 height 17
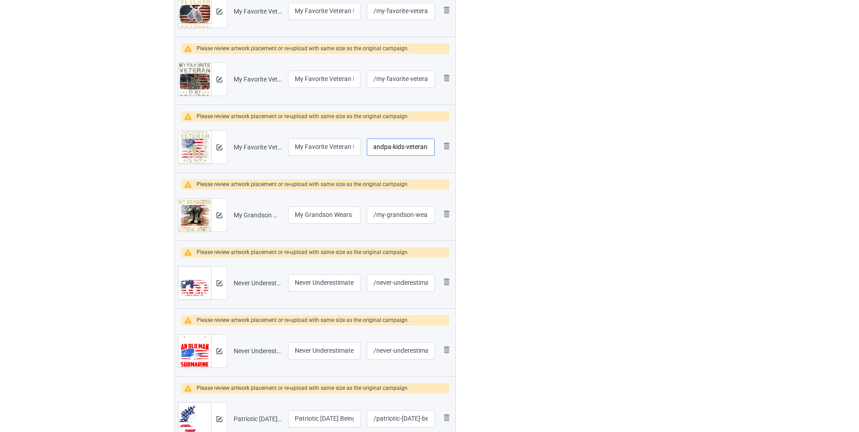
type input "/my-favorite-veteran-is-my-grandpa-kids-veterans"
click at [415, 81] on input "/my-favorite-veteran-is-my-grandpa-2" at bounding box center [401, 79] width 68 height 17
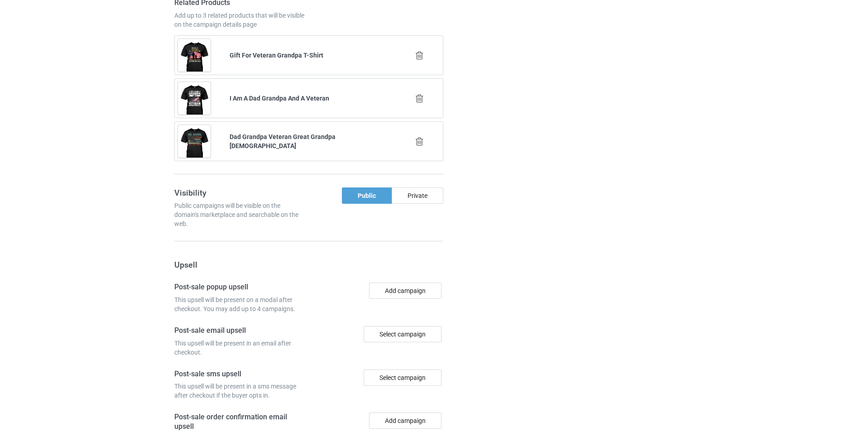
scroll to position [1817, 0]
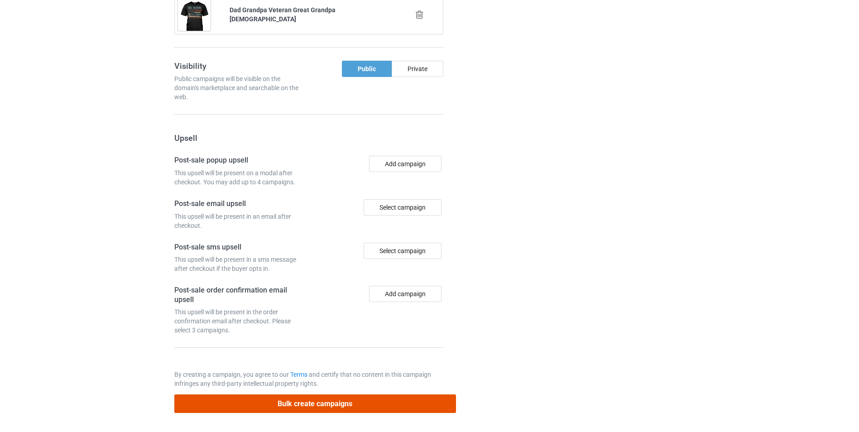
click at [336, 405] on button "Bulk create campaigns" at bounding box center [315, 403] width 282 height 19
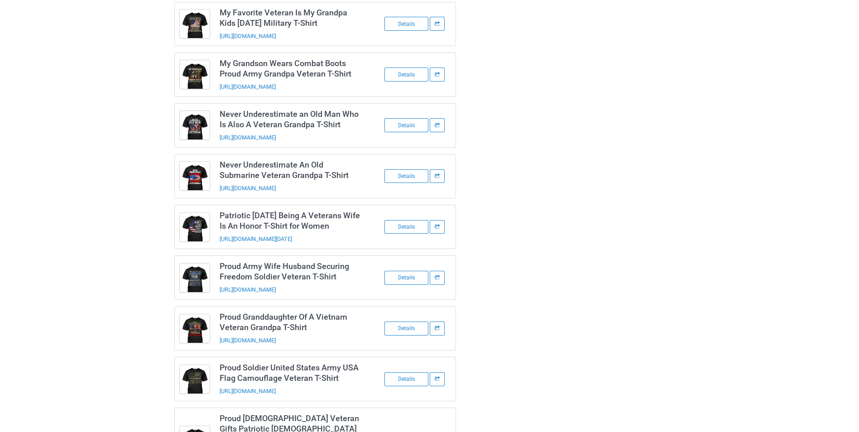
scroll to position [362, 0]
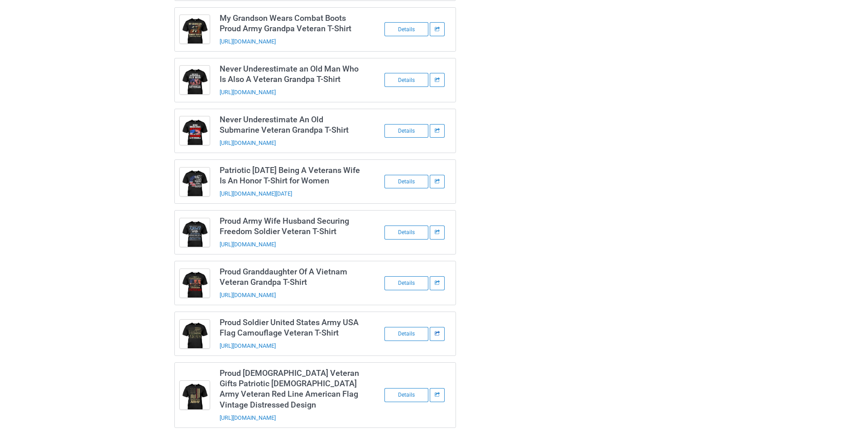
click at [440, 335] on div at bounding box center [437, 334] width 15 height 14
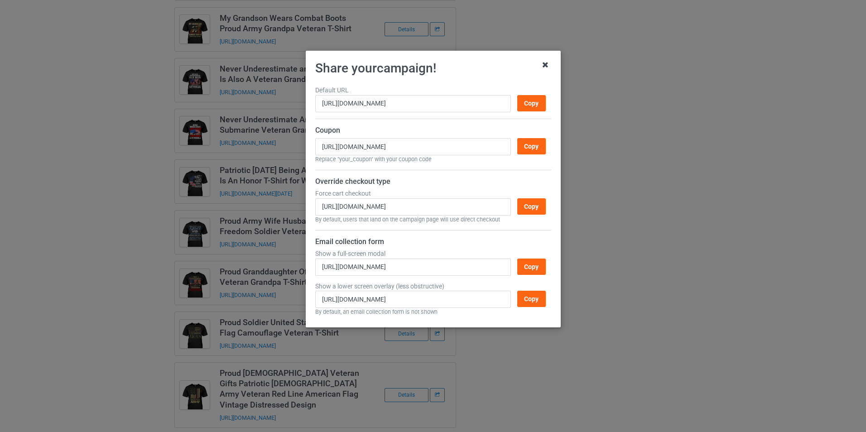
click at [548, 65] on icon at bounding box center [545, 64] width 14 height 14
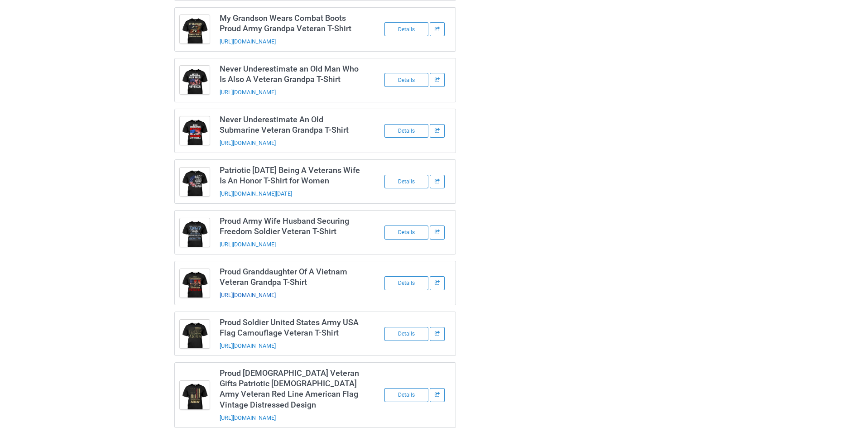
click at [276, 292] on link "https://www.pipilili.com/proud-granddaughter-of-a-vietnam-veteran-grandpa" at bounding box center [248, 295] width 56 height 7
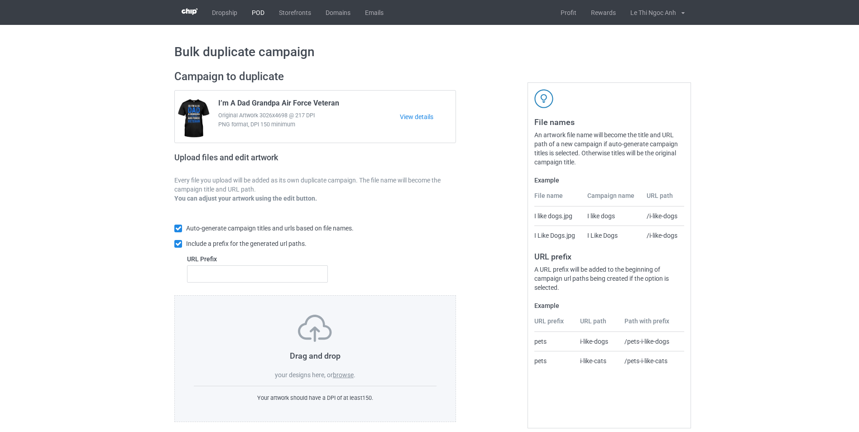
click at [258, 10] on link "POD" at bounding box center [257, 12] width 27 height 25
click at [341, 375] on label "browse" at bounding box center [343, 374] width 21 height 7
click at [0, 0] on input "browse" at bounding box center [0, 0] width 0 height 0
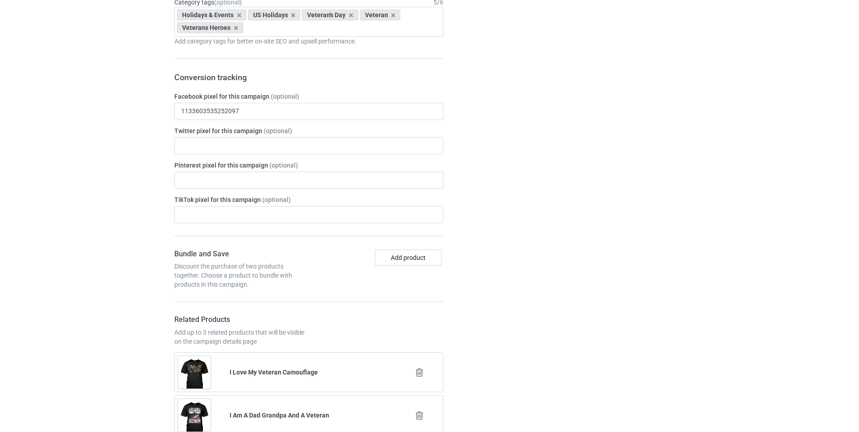
scroll to position [1222, 0]
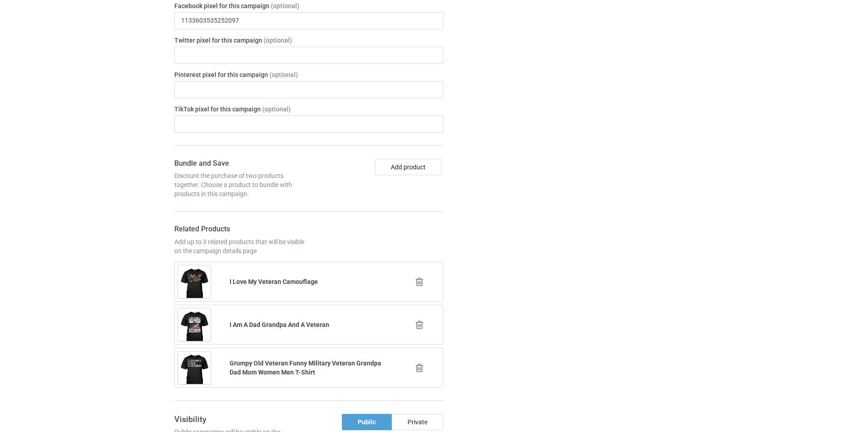
click at [421, 287] on div at bounding box center [420, 281] width 52 height 23
click at [415, 282] on icon at bounding box center [419, 282] width 11 height 10
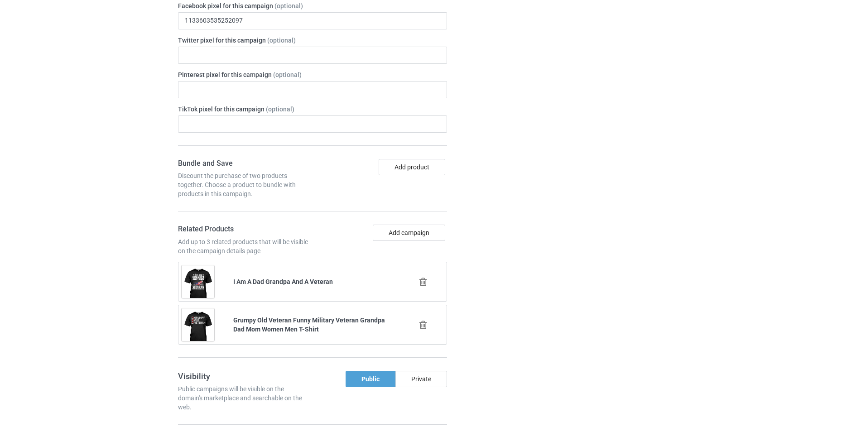
scroll to position [1313, 0]
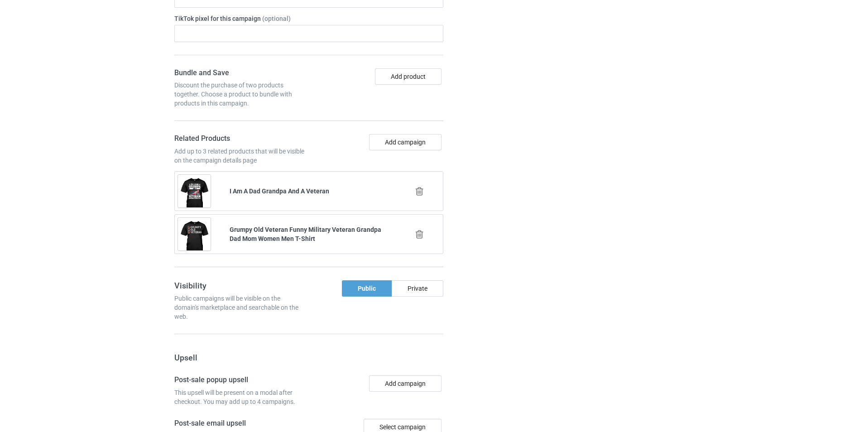
click at [419, 233] on icon at bounding box center [419, 235] width 11 height 10
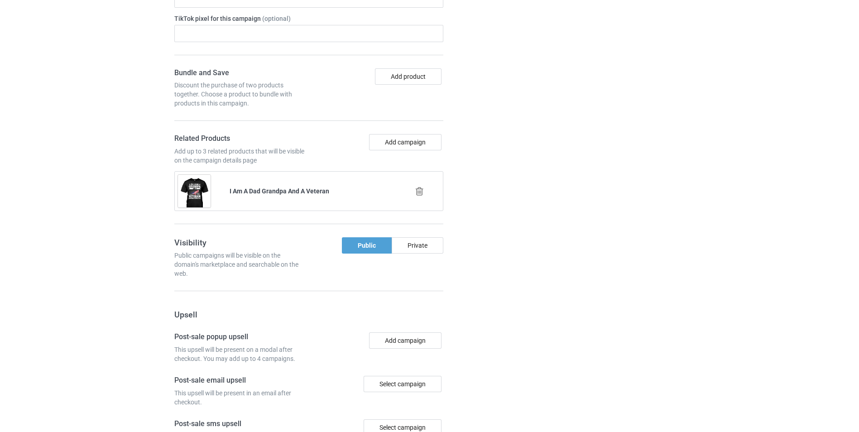
click at [418, 193] on icon at bounding box center [419, 192] width 11 height 10
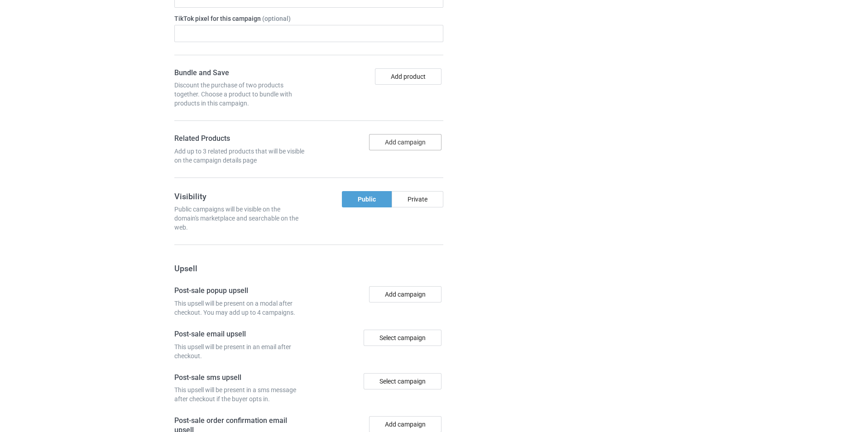
click at [412, 139] on button "Add campaign" at bounding box center [405, 142] width 72 height 16
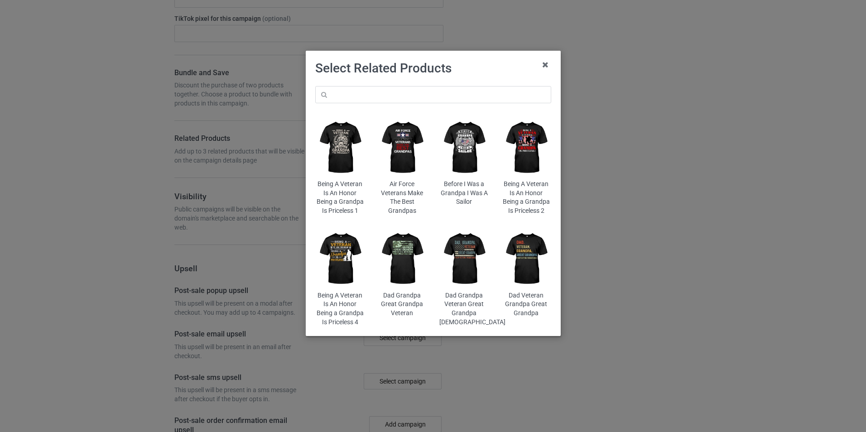
click at [345, 177] on img at bounding box center [339, 148] width 49 height 62
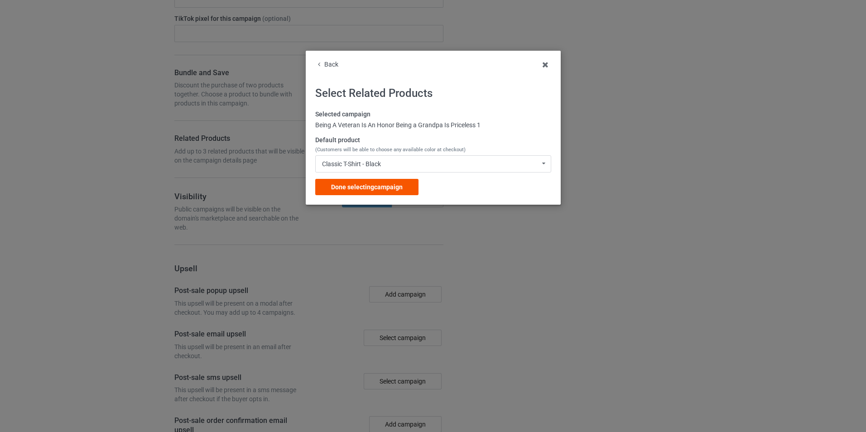
click at [378, 188] on span "Done selecting campaign" at bounding box center [367, 186] width 72 height 7
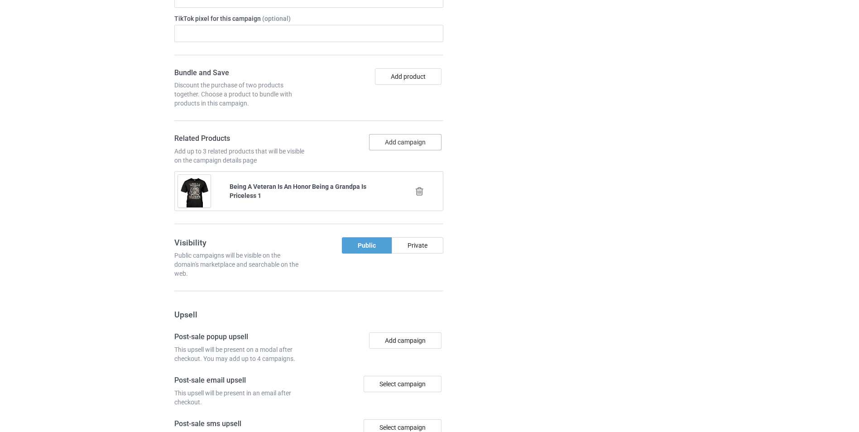
click at [398, 139] on button "Add campaign" at bounding box center [405, 142] width 72 height 16
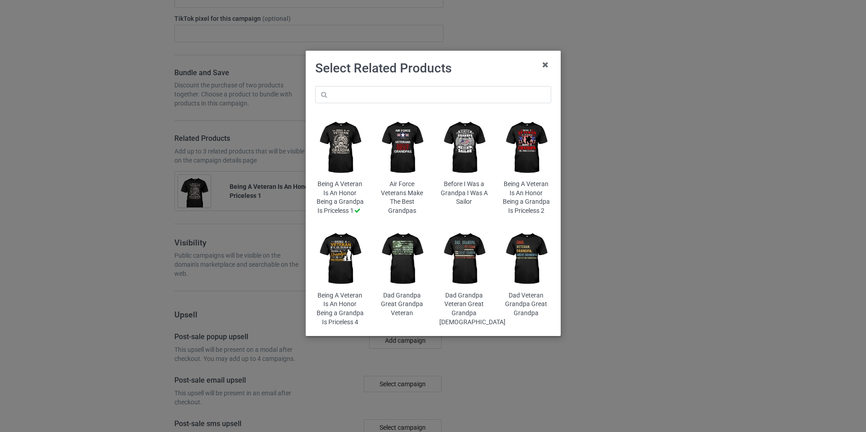
click at [463, 164] on img at bounding box center [463, 148] width 49 height 62
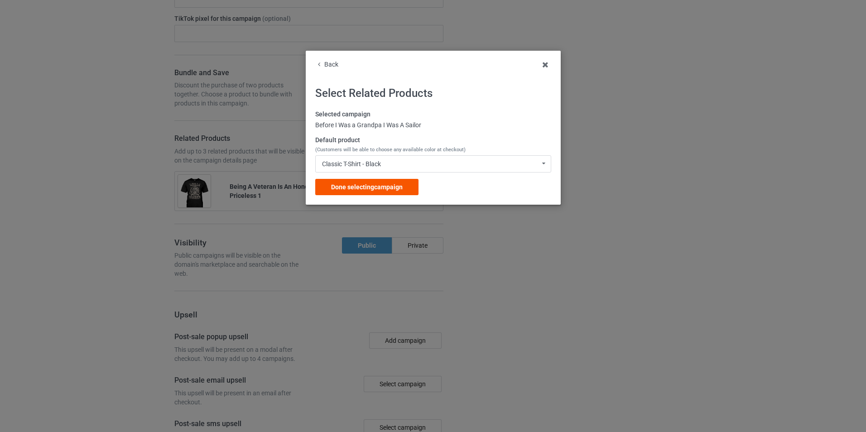
click at [389, 183] on span "Done selecting campaign" at bounding box center [367, 186] width 72 height 7
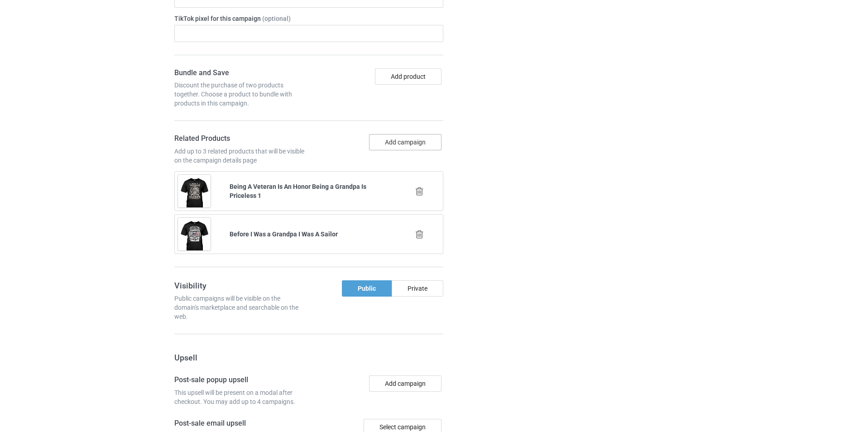
click at [397, 138] on button "Add campaign" at bounding box center [405, 142] width 72 height 16
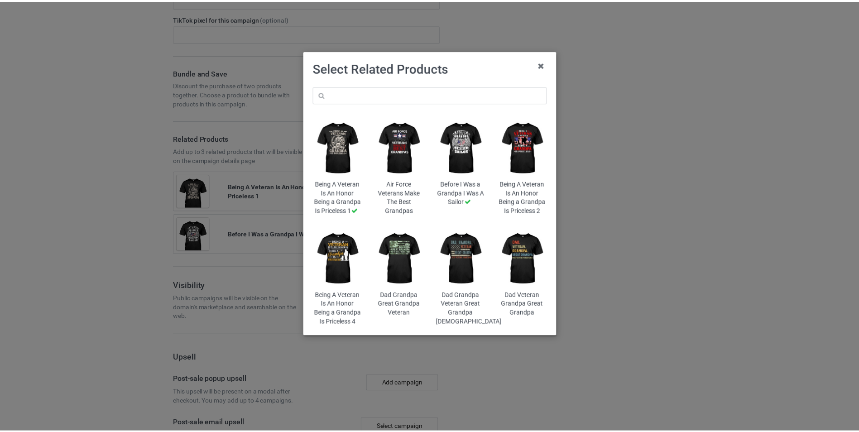
scroll to position [1330, 0]
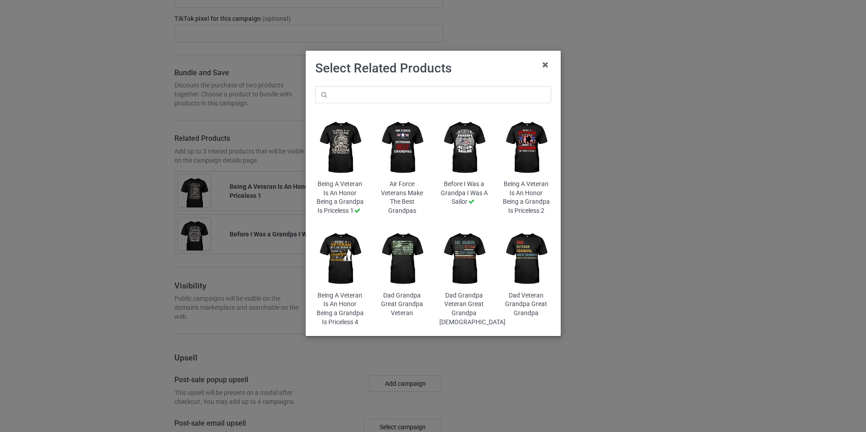
click at [342, 282] on img at bounding box center [339, 259] width 49 height 62
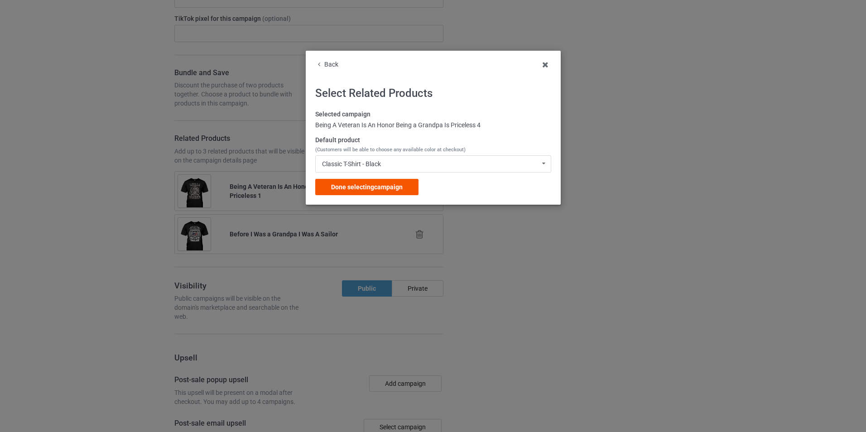
click at [341, 181] on div "Done selecting campaign" at bounding box center [366, 187] width 103 height 16
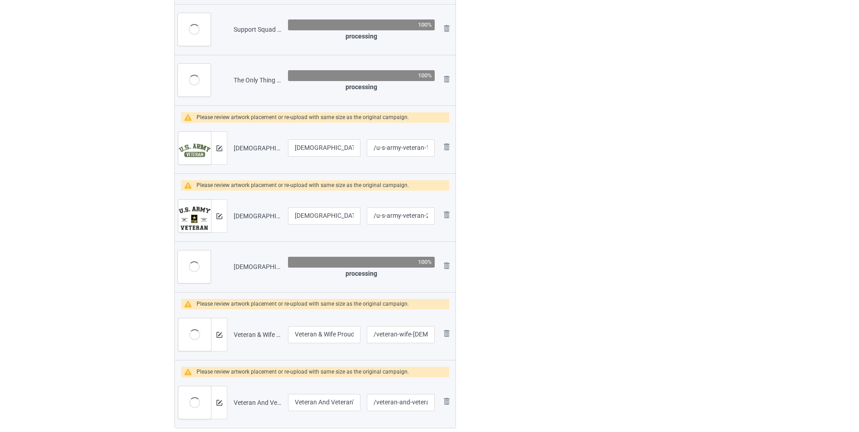
scroll to position [754, 0]
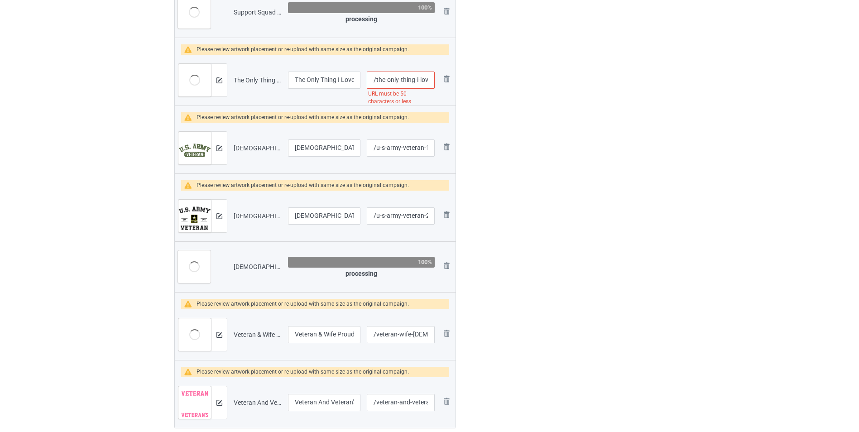
click at [416, 83] on input "/the-only-thing-i-love-more-than-being-a-veteran-grandpa" at bounding box center [401, 80] width 68 height 17
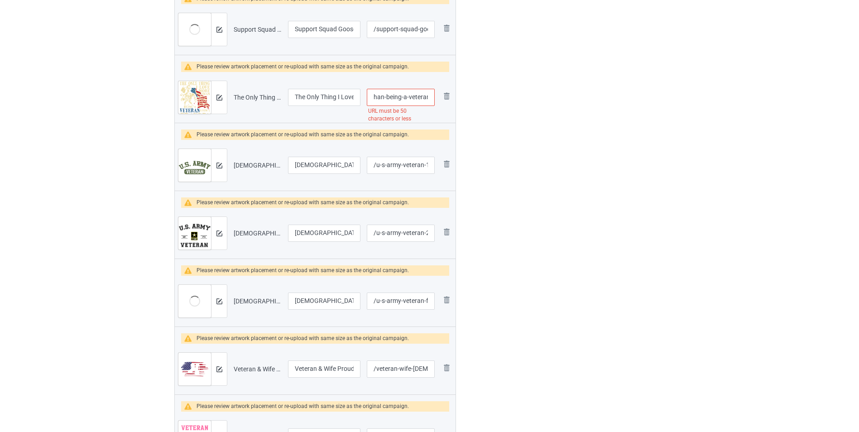
click at [420, 97] on input "/the-only-thing-i-love-more-than-being-a-veteran-grandpa" at bounding box center [401, 97] width 68 height 17
click at [398, 100] on input "/the-only-thing-i-love-more-than-being-a-veteran-grandpa" at bounding box center [401, 97] width 68 height 17
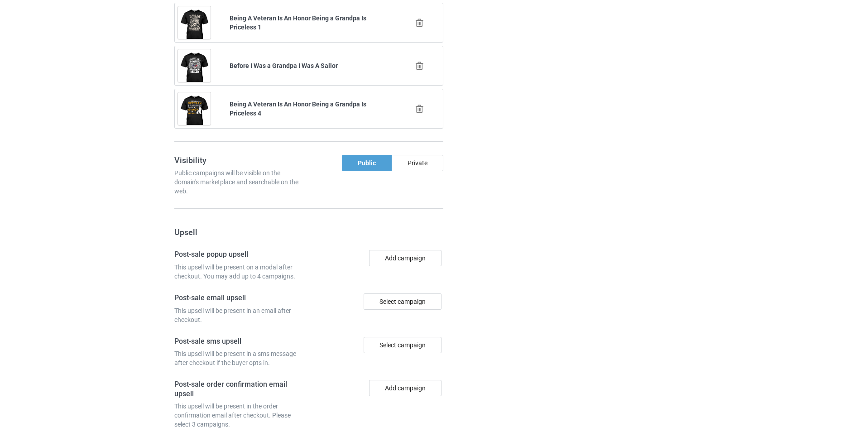
scroll to position [1834, 0]
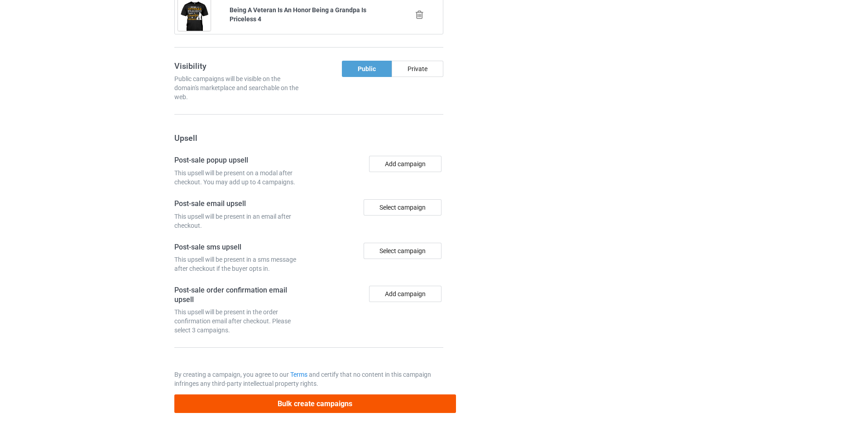
type input "/the-only-thing-i-love-more-than-being-a-veteran"
click at [350, 409] on button "Bulk create campaigns" at bounding box center [315, 403] width 282 height 19
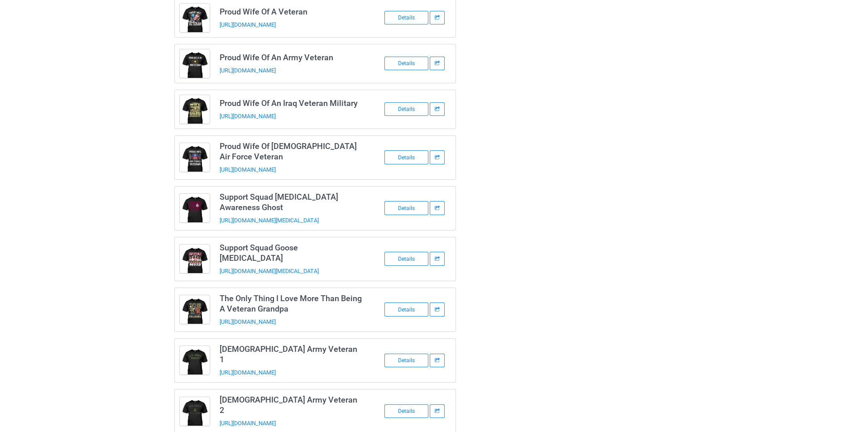
scroll to position [269, 0]
